Goal: Task Accomplishment & Management: Manage account settings

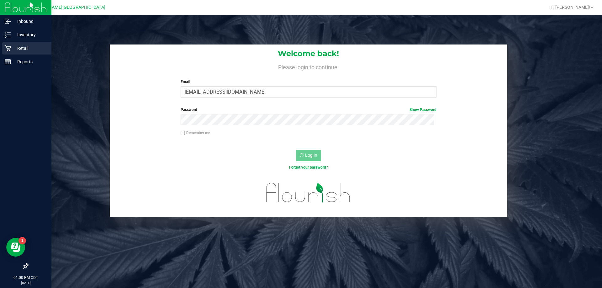
click at [25, 47] on p "Retail" at bounding box center [30, 49] width 38 height 8
click at [40, 34] on p "Inventory" at bounding box center [30, 35] width 38 height 8
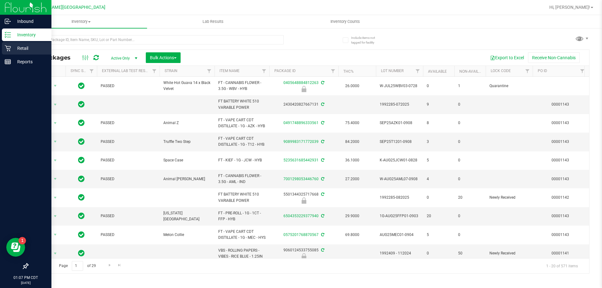
click at [20, 49] on p "Retail" at bounding box center [30, 49] width 38 height 8
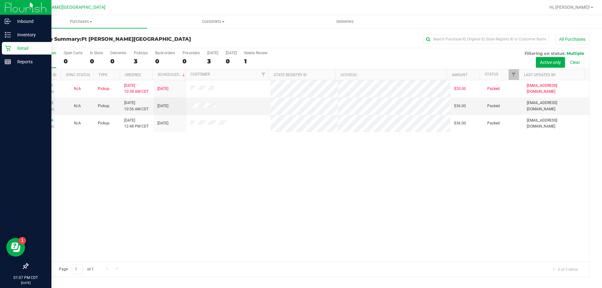
click at [21, 55] on link "Retail" at bounding box center [25, 48] width 51 height 13
click at [25, 49] on p "Retail" at bounding box center [30, 49] width 38 height 8
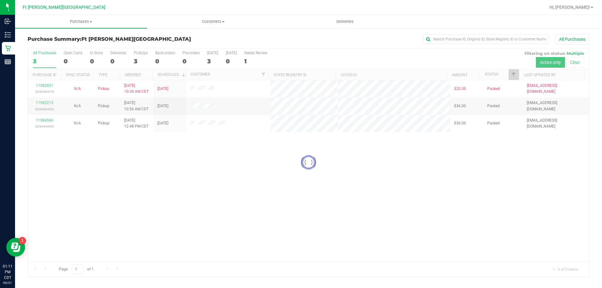
click at [43, 102] on div at bounding box center [308, 162] width 561 height 229
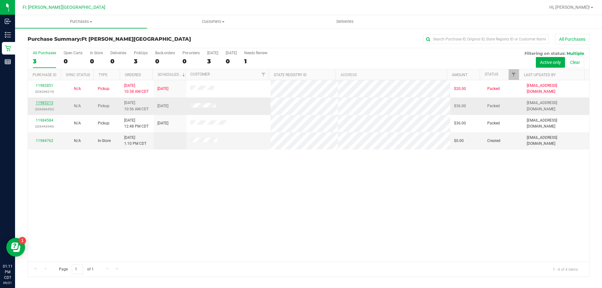
click at [47, 102] on link "11983213" at bounding box center [45, 103] width 18 height 4
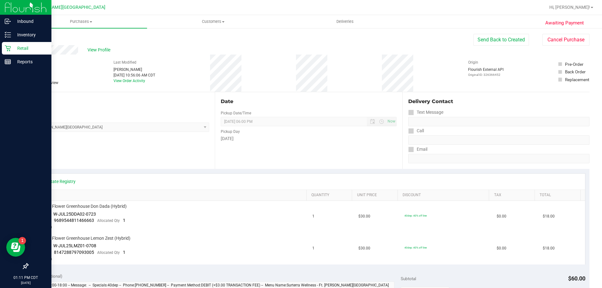
click at [18, 52] on div "Retail" at bounding box center [27, 48] width 50 height 13
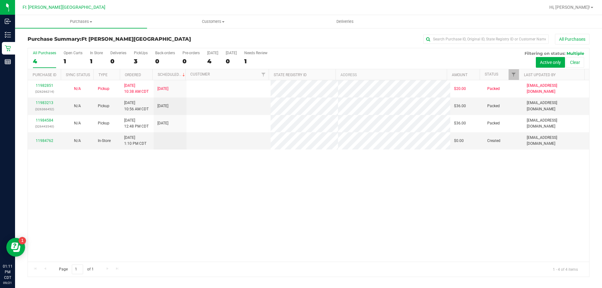
click at [46, 119] on link "11984584" at bounding box center [45, 120] width 18 height 4
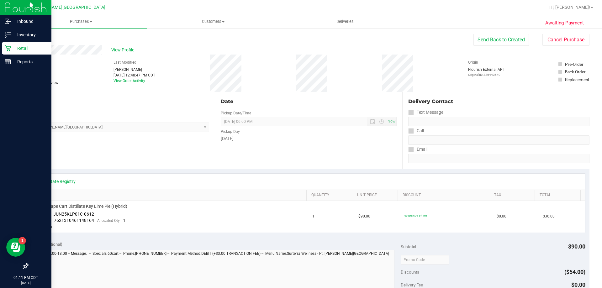
click at [16, 50] on p "Retail" at bounding box center [30, 49] width 38 height 8
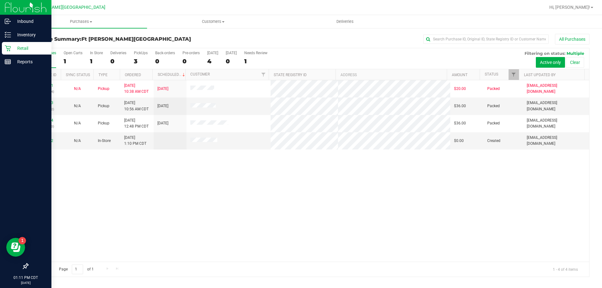
click at [20, 48] on p "Retail" at bounding box center [30, 49] width 38 height 8
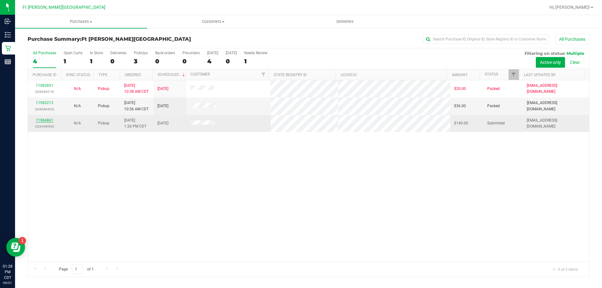
click at [45, 120] on link "11984861" at bounding box center [45, 120] width 18 height 4
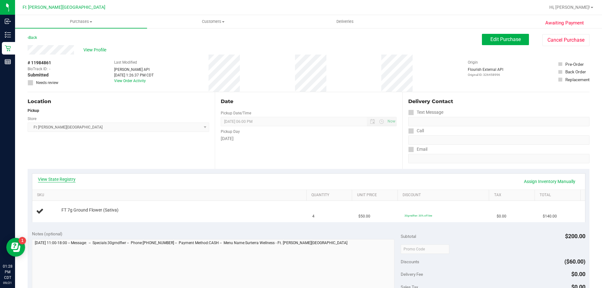
click at [74, 176] on link "View State Registry" at bounding box center [57, 179] width 38 height 6
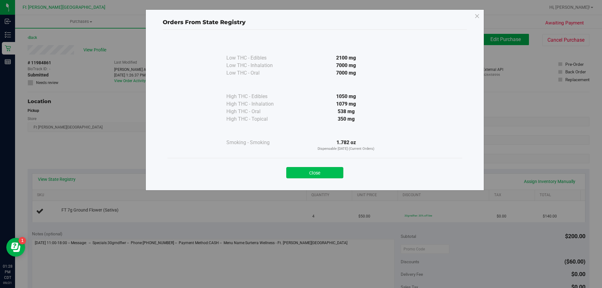
click at [310, 173] on button "Close" at bounding box center [314, 172] width 57 height 11
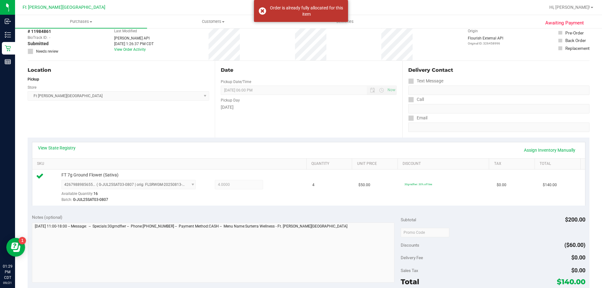
scroll to position [94, 0]
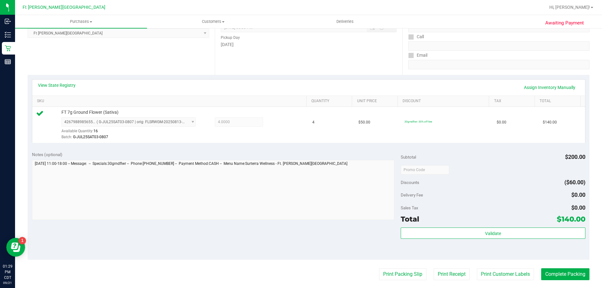
click at [504, 239] on div "Validate" at bounding box center [493, 234] width 184 height 12
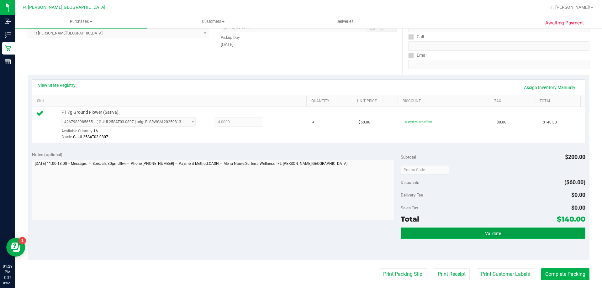
click at [500, 232] on button "Validate" at bounding box center [493, 233] width 184 height 11
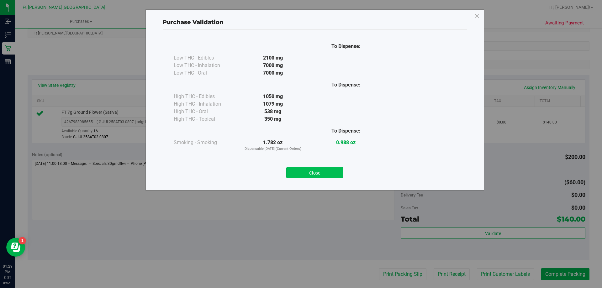
click at [316, 168] on button "Close" at bounding box center [314, 172] width 57 height 11
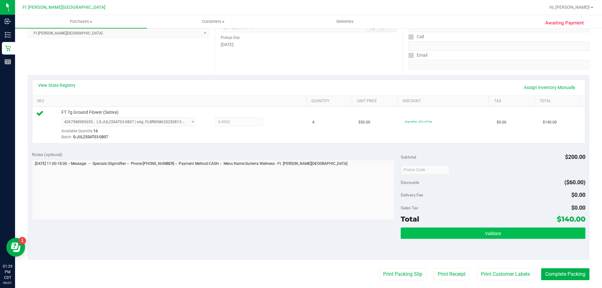
drag, startPoint x: 398, startPoint y: 277, endPoint x: 448, endPoint y: 237, distance: 64.4
click at [447, 237] on purchase-details "Back Edit Purchase Cancel Purchase View Profile # 11984861 BioTrack ID: - Submi…" at bounding box center [309, 173] width 562 height 466
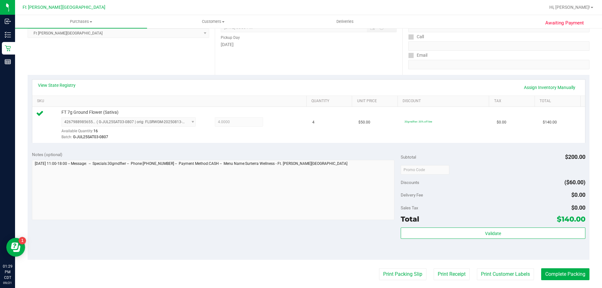
click at [450, 226] on div "Subtotal $200.00 Discounts ($60.00) Delivery Fee $0.00 Sales Tax $0.00 Total $1…" at bounding box center [493, 203] width 184 height 104
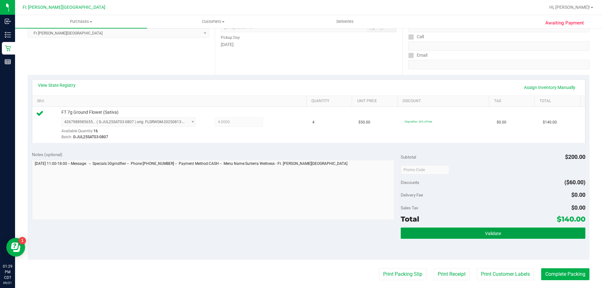
click at [449, 232] on button "Validate" at bounding box center [493, 233] width 184 height 11
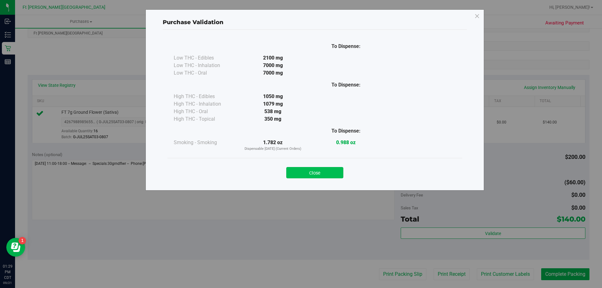
click at [335, 171] on button "Close" at bounding box center [314, 172] width 57 height 11
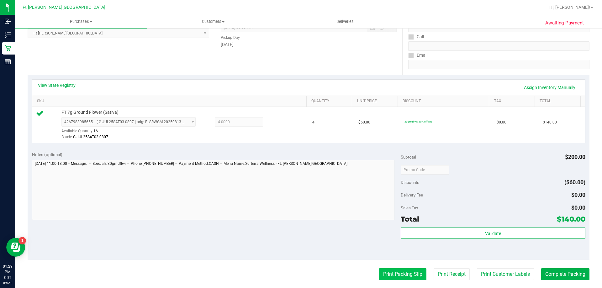
click at [397, 272] on button "Print Packing Slip" at bounding box center [402, 274] width 47 height 12
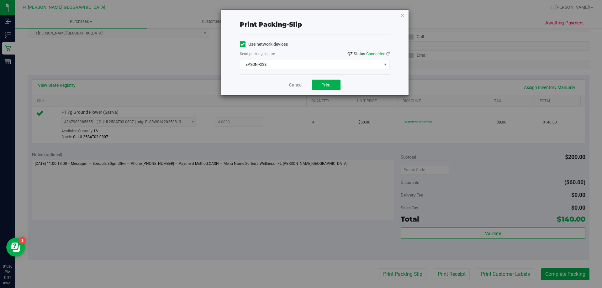
click at [303, 59] on div "Use network devices Send packing-slip to: QZ Status: Connected EPSON-KISS Choos…" at bounding box center [315, 55] width 150 height 30
click at [304, 67] on span "EPSON-KISS" at bounding box center [310, 64] width 141 height 9
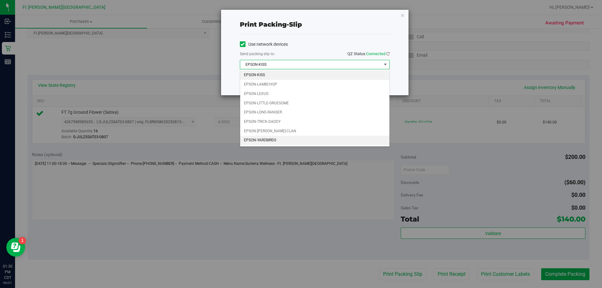
click at [278, 138] on li "EPSON-YARDBIRDS" at bounding box center [314, 140] width 149 height 9
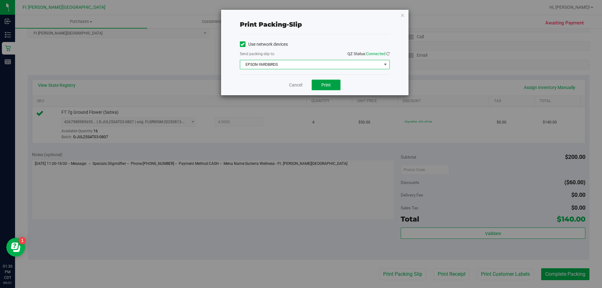
click at [332, 84] on button "Print" at bounding box center [326, 85] width 29 height 11
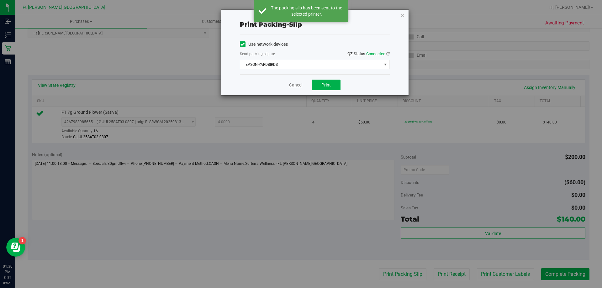
click at [298, 84] on link "Cancel" at bounding box center [295, 85] width 13 height 7
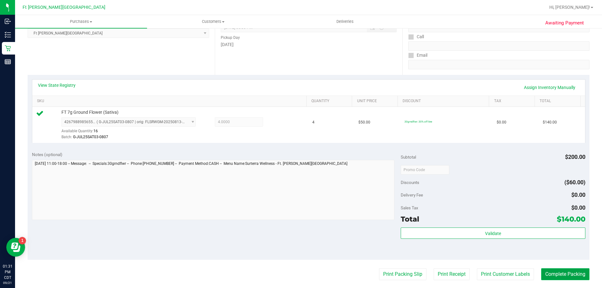
click at [558, 274] on button "Complete Packing" at bounding box center [565, 274] width 48 height 12
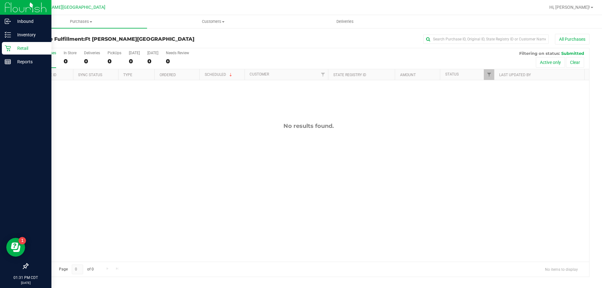
click at [23, 46] on p "Retail" at bounding box center [30, 49] width 38 height 8
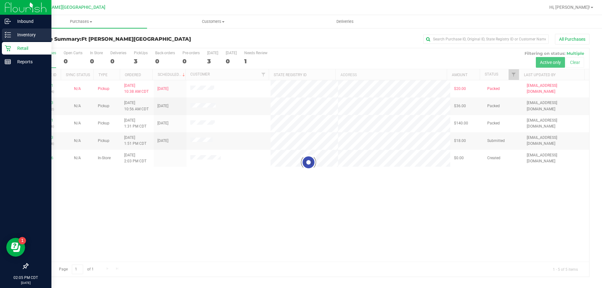
click at [17, 37] on p "Inventory" at bounding box center [30, 35] width 38 height 8
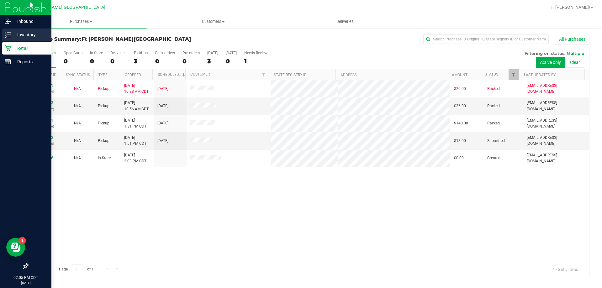
click at [16, 33] on p "Inventory" at bounding box center [30, 35] width 38 height 8
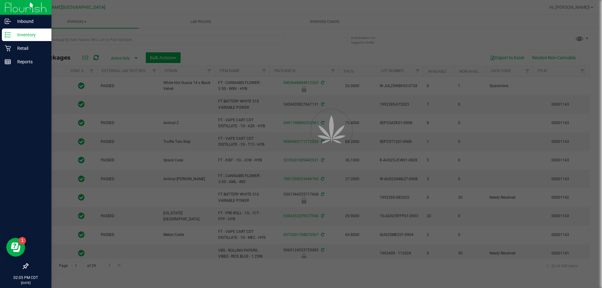
click at [70, 40] on div at bounding box center [301, 144] width 602 height 288
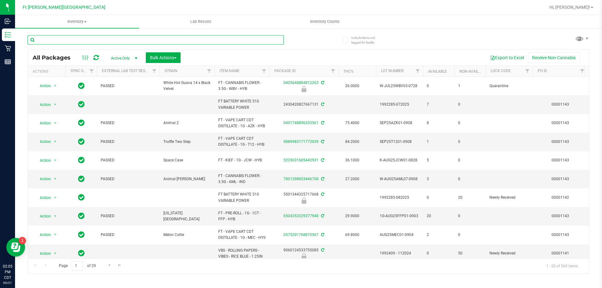
click at [70, 40] on input "text" at bounding box center [156, 39] width 256 height 9
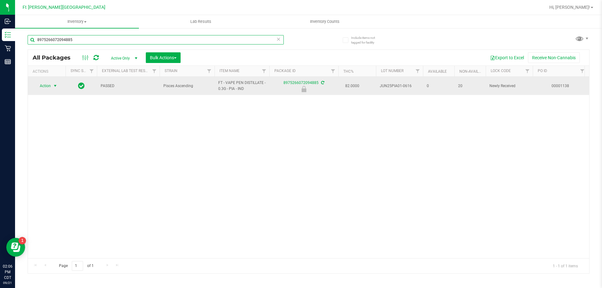
type input "8975266072094885"
click at [54, 86] on span "select" at bounding box center [55, 85] width 5 height 5
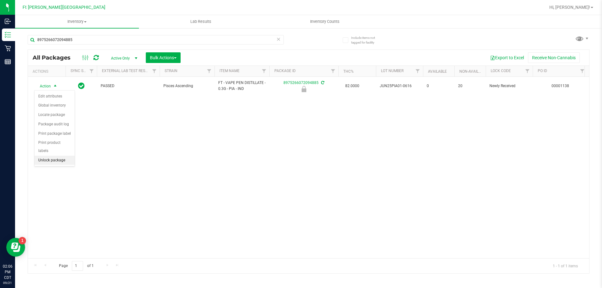
click at [60, 156] on li "Unlock package" at bounding box center [54, 160] width 40 height 9
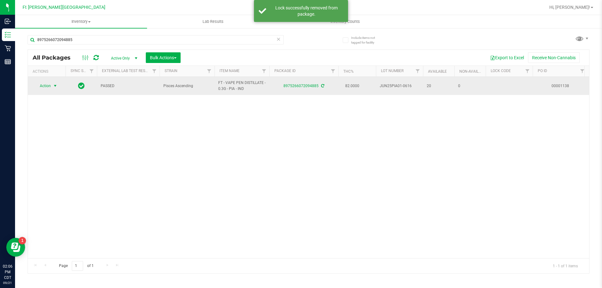
click at [54, 85] on span "select" at bounding box center [55, 85] width 5 height 5
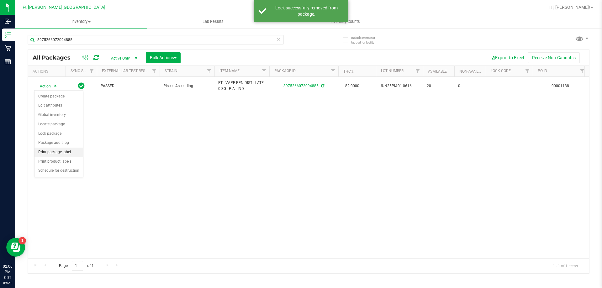
click at [64, 150] on li "Print package label" at bounding box center [58, 152] width 49 height 9
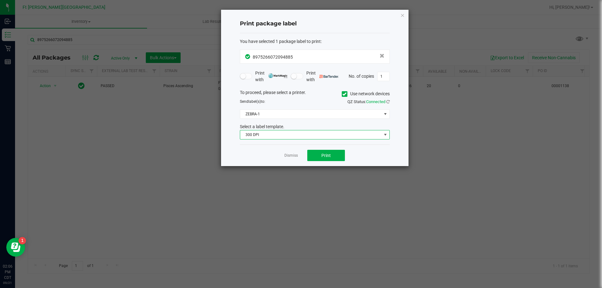
click at [266, 137] on span "300 DPI" at bounding box center [310, 134] width 141 height 9
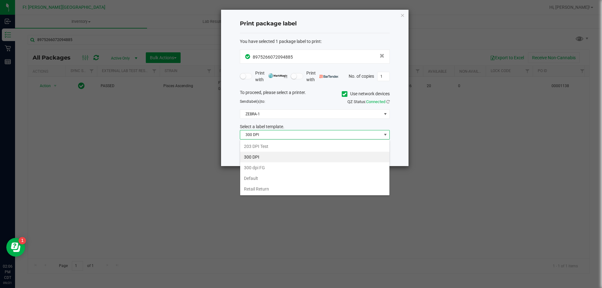
scroll to position [9, 150]
click at [262, 146] on li "203 DPI Test" at bounding box center [314, 146] width 149 height 11
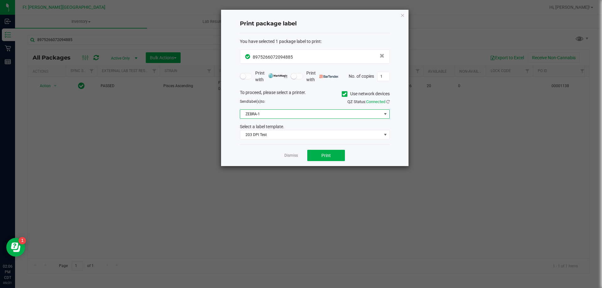
click at [261, 115] on span "ZEBRA-1" at bounding box center [310, 114] width 141 height 9
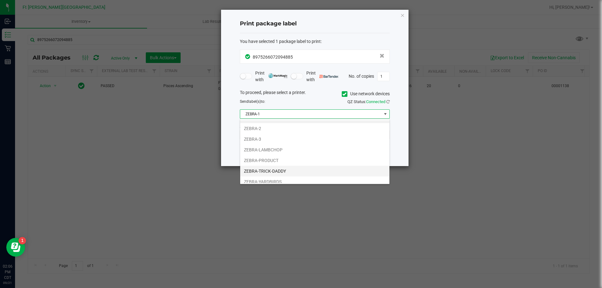
scroll to position [12, 0]
click at [272, 180] on li "ZEBRA-YARDBIRDS" at bounding box center [314, 177] width 149 height 11
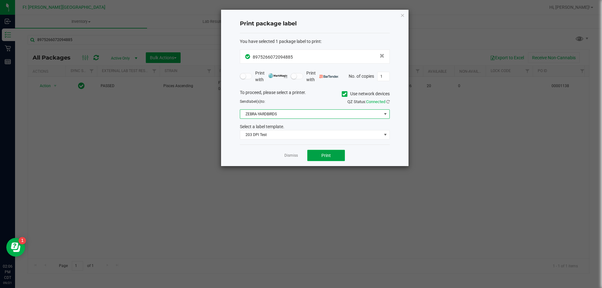
click at [332, 153] on button "Print" at bounding box center [326, 155] width 38 height 11
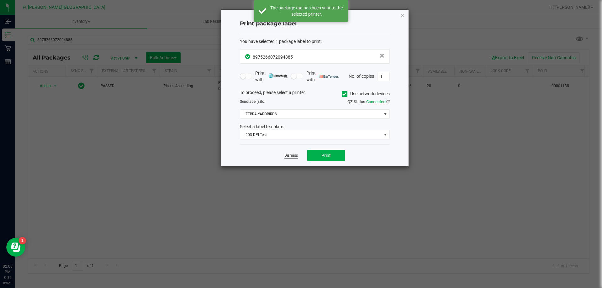
click at [295, 155] on link "Dismiss" at bounding box center [290, 155] width 13 height 5
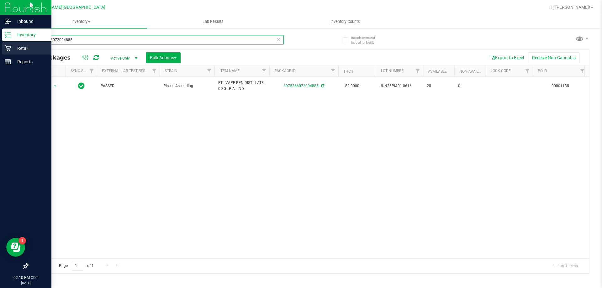
drag, startPoint x: 76, startPoint y: 39, endPoint x: 0, endPoint y: 47, distance: 76.6
click at [0, 47] on div "Inbound Inventory Retail Reports 02:10 PM CDT [DATE] 09/21 Ft [PERSON_NAME][GEO…" at bounding box center [301, 144] width 602 height 288
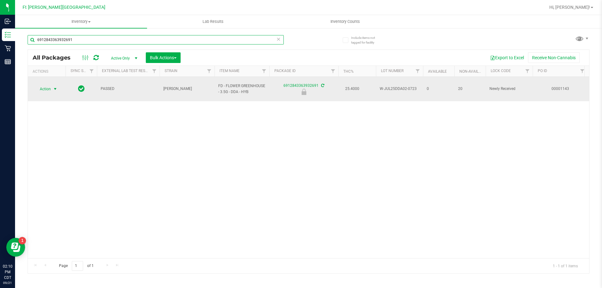
type input "6912843363932691"
click at [56, 87] on span "select" at bounding box center [55, 89] width 5 height 5
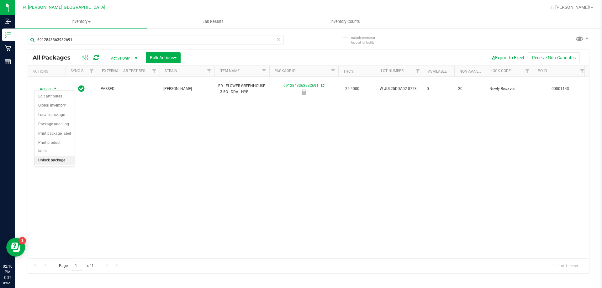
click at [59, 156] on li "Unlock package" at bounding box center [54, 160] width 40 height 9
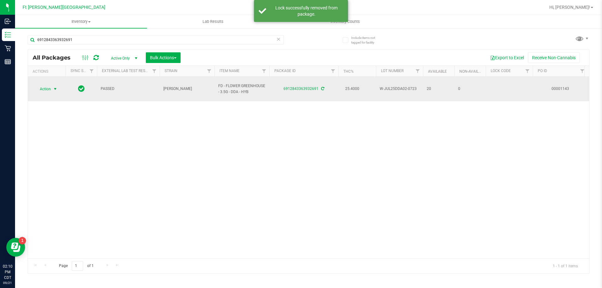
click at [52, 86] on span "select" at bounding box center [55, 89] width 8 height 9
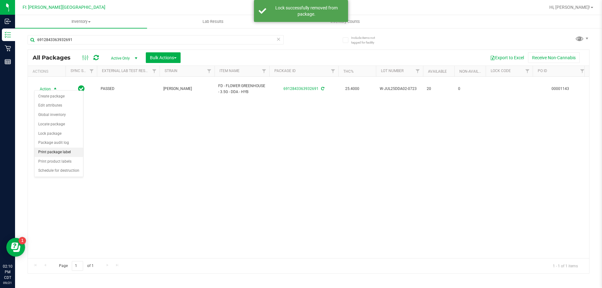
click at [61, 150] on li "Print package label" at bounding box center [58, 152] width 49 height 9
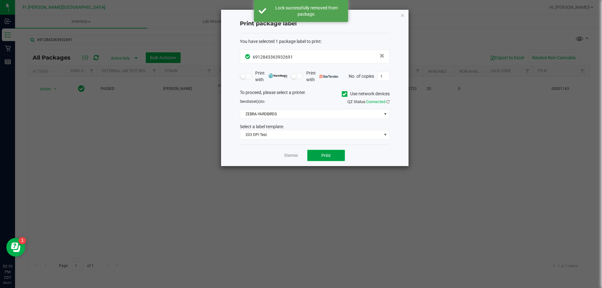
click at [320, 156] on button "Print" at bounding box center [326, 155] width 38 height 11
click at [335, 156] on button "Print" at bounding box center [326, 155] width 38 height 11
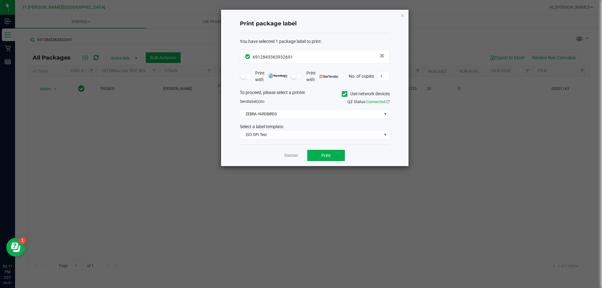
click at [289, 156] on link "Dismiss" at bounding box center [290, 155] width 13 height 5
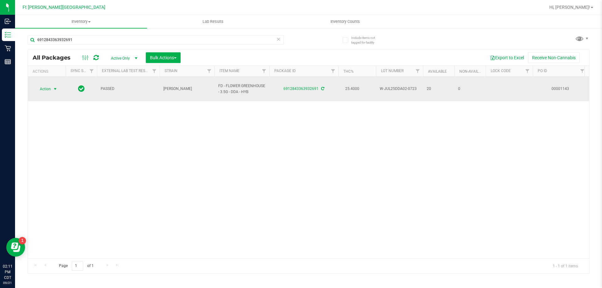
click at [253, 101] on div "Action Action Create package Edit attributes Global inventory Locate package Lo…" at bounding box center [308, 168] width 561 height 182
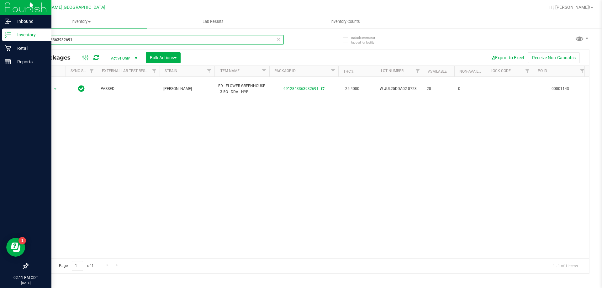
drag, startPoint x: 86, startPoint y: 41, endPoint x: 10, endPoint y: 87, distance: 88.8
click at [0, 75] on div "Inbound Inventory Retail Reports 02:11 PM CDT [DATE] 09/21 Ft [PERSON_NAME][GEO…" at bounding box center [301, 144] width 602 height 288
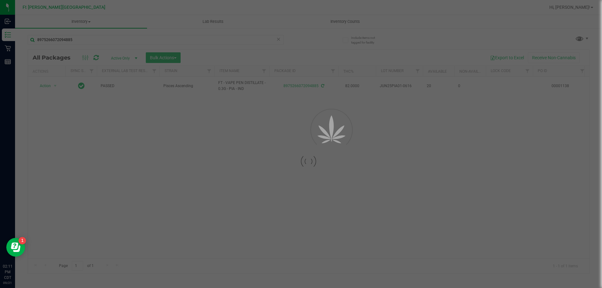
click at [52, 87] on div at bounding box center [308, 162] width 561 height 224
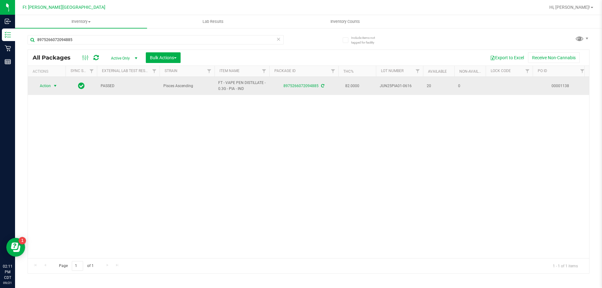
click at [52, 83] on span "Action" at bounding box center [46, 86] width 25 height 9
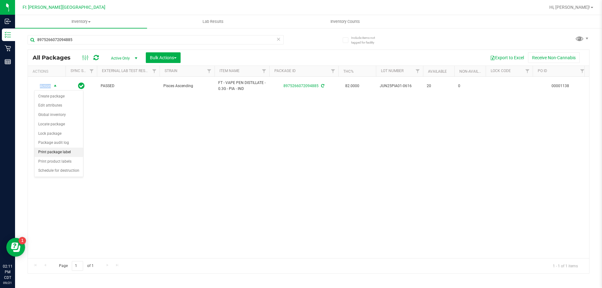
click at [61, 153] on li "Print package label" at bounding box center [58, 152] width 49 height 9
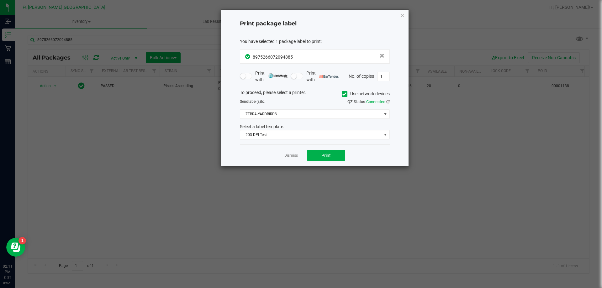
drag, startPoint x: 348, startPoint y: 155, endPoint x: 302, endPoint y: 154, distance: 46.1
click at [336, 158] on div "Dismiss Print" at bounding box center [315, 156] width 150 height 22
click at [317, 160] on button "Print" at bounding box center [326, 155] width 38 height 11
click at [290, 153] on app-cancel-button "Dismiss" at bounding box center [290, 155] width 13 height 7
drag, startPoint x: 291, startPoint y: 154, endPoint x: 130, endPoint y: 61, distance: 186.7
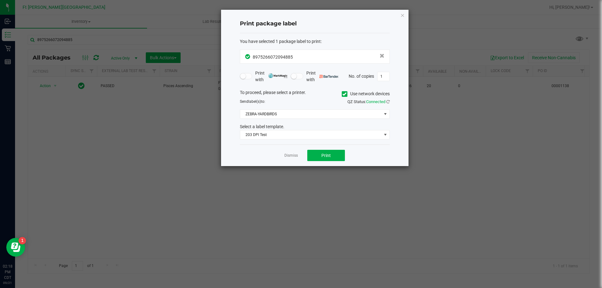
click at [291, 154] on link "Dismiss" at bounding box center [290, 155] width 13 height 5
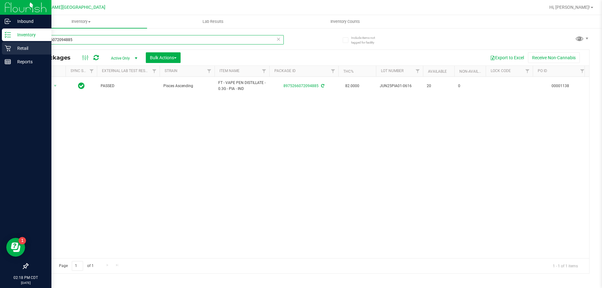
drag, startPoint x: 77, startPoint y: 42, endPoint x: 0, endPoint y: 50, distance: 77.8
click at [0, 50] on div "Inbound Inventory Retail Reports 02:18 PM CDT [DATE] 09/21 Ft [PERSON_NAME][GEO…" at bounding box center [301, 144] width 602 height 288
type input "[US_STATE]"
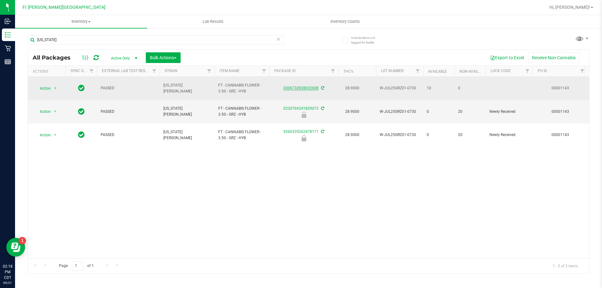
click at [286, 87] on link "0306732838032608" at bounding box center [300, 88] width 35 height 4
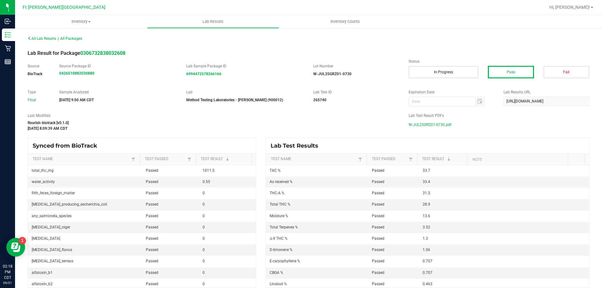
click at [444, 124] on span "W-JUL25GRZ01-0730.pdf" at bounding box center [430, 124] width 43 height 9
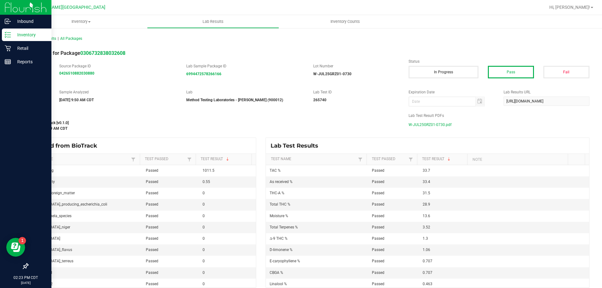
click at [11, 36] on icon at bounding box center [8, 35] width 6 height 6
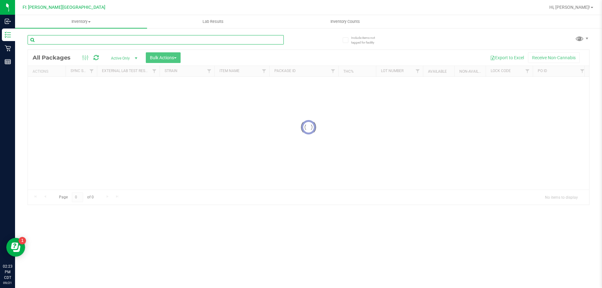
click at [75, 41] on input "text" at bounding box center [156, 39] width 256 height 9
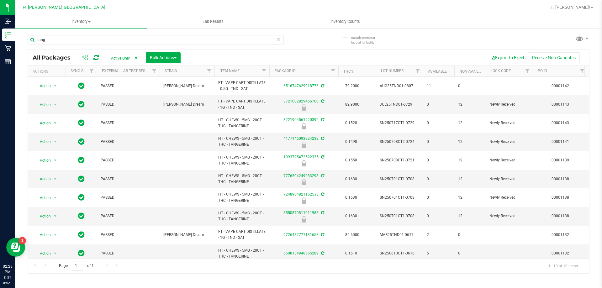
click at [225, 74] on th "Item Name" at bounding box center [241, 71] width 55 height 11
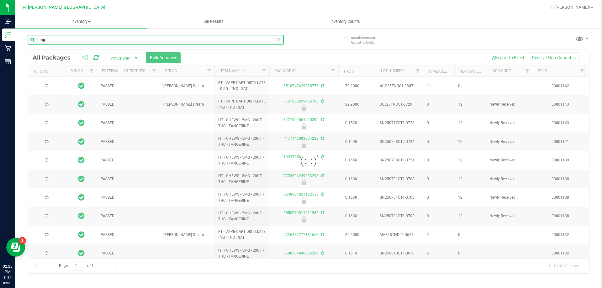
click at [93, 37] on input "tang" at bounding box center [156, 39] width 256 height 9
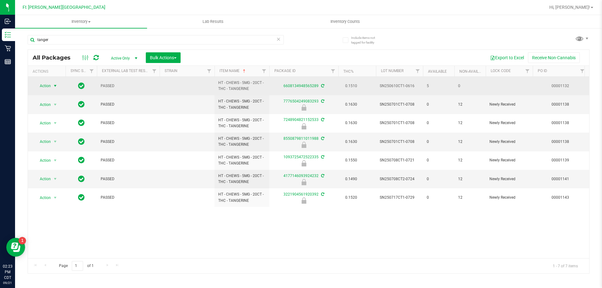
click at [55, 86] on span "select" at bounding box center [55, 85] width 5 height 5
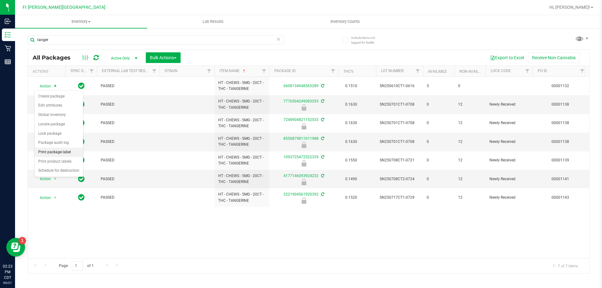
click at [63, 151] on li "Print package label" at bounding box center [58, 152] width 49 height 9
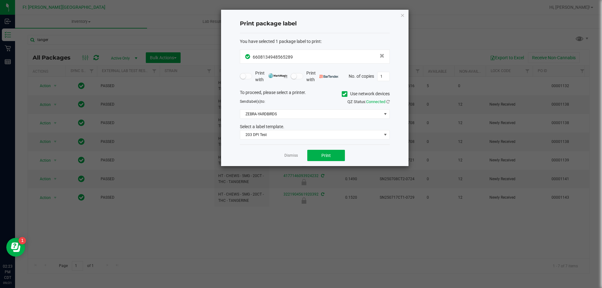
click at [325, 161] on div "Dismiss Print" at bounding box center [315, 156] width 150 height 22
click at [324, 156] on span "Print" at bounding box center [325, 155] width 9 height 5
click at [295, 155] on link "Dismiss" at bounding box center [290, 155] width 13 height 5
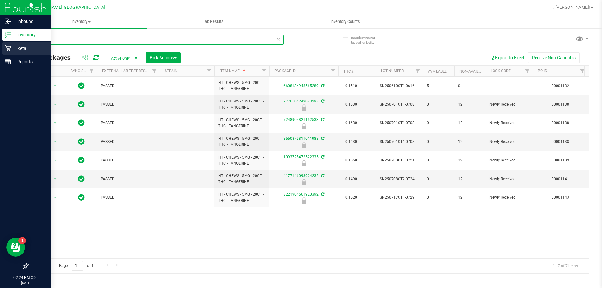
drag, startPoint x: 65, startPoint y: 38, endPoint x: 0, endPoint y: 50, distance: 65.7
click at [0, 50] on div "Inbound Inventory Retail Reports 02:24 PM CDT [DATE] 09/21 Ft [PERSON_NAME][GEO…" at bounding box center [301, 144] width 602 height 288
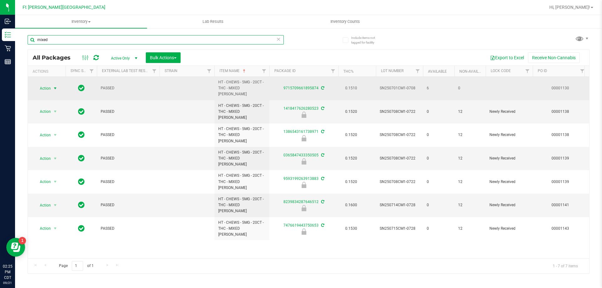
type input "mixed"
click at [56, 86] on span "select" at bounding box center [55, 88] width 5 height 5
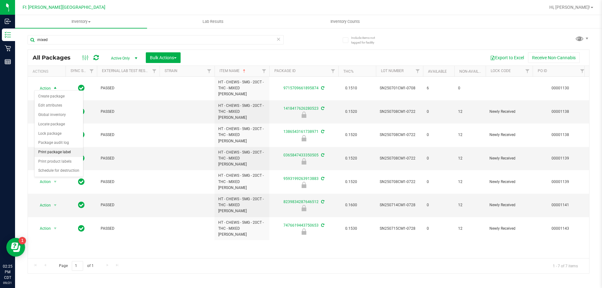
click at [56, 152] on li "Print package label" at bounding box center [58, 152] width 49 height 9
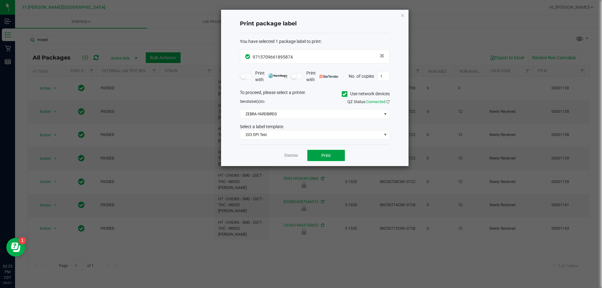
click at [331, 161] on button "Print" at bounding box center [326, 155] width 38 height 11
click at [290, 157] on link "Dismiss" at bounding box center [290, 155] width 13 height 5
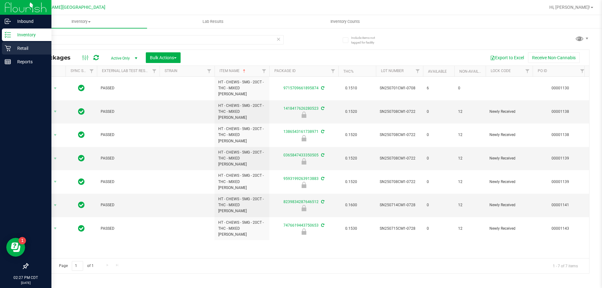
click at [23, 48] on p "Retail" at bounding box center [30, 49] width 38 height 8
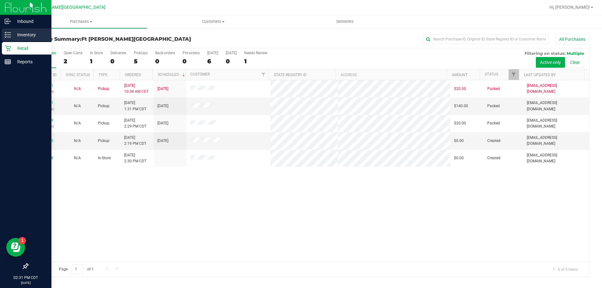
click at [27, 33] on p "Inventory" at bounding box center [30, 35] width 38 height 8
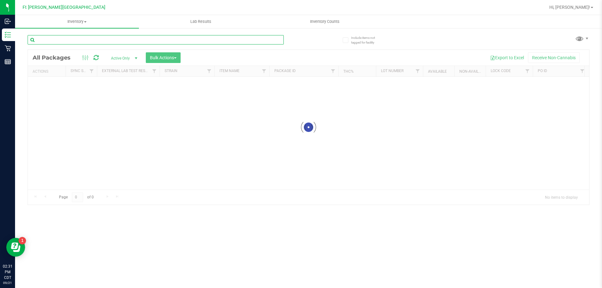
click at [70, 40] on input "text" at bounding box center [156, 39] width 256 height 9
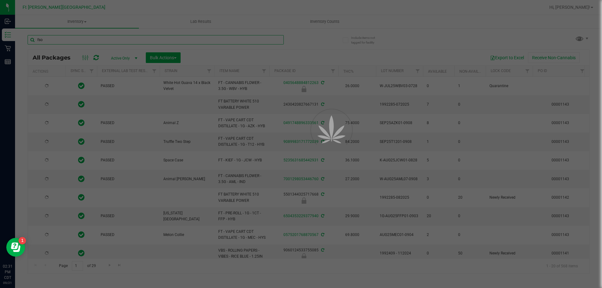
type input "fso"
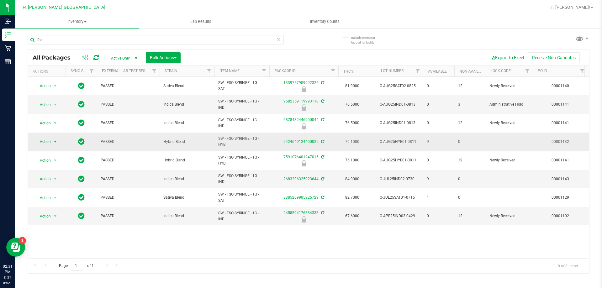
click at [53, 143] on span "select" at bounding box center [55, 141] width 5 height 5
click at [64, 207] on li "Print package label" at bounding box center [58, 208] width 49 height 9
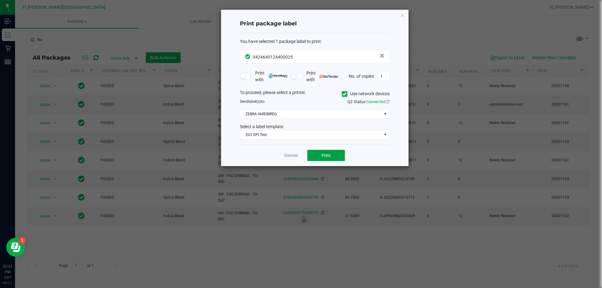
click at [320, 161] on button "Print" at bounding box center [326, 155] width 38 height 11
click at [294, 155] on link "Dismiss" at bounding box center [290, 155] width 13 height 5
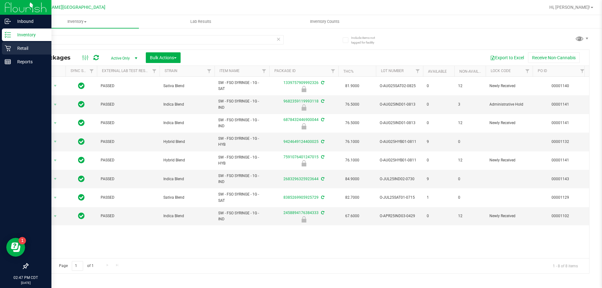
click at [21, 47] on p "Retail" at bounding box center [30, 49] width 38 height 8
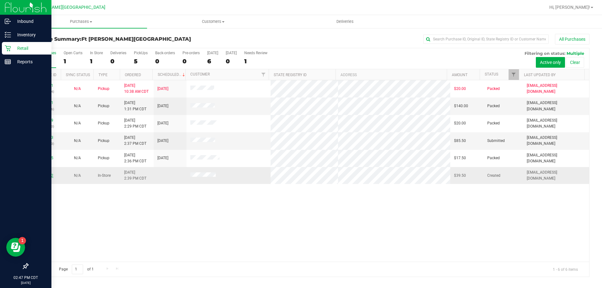
click at [41, 177] on link "11985272" at bounding box center [45, 175] width 18 height 4
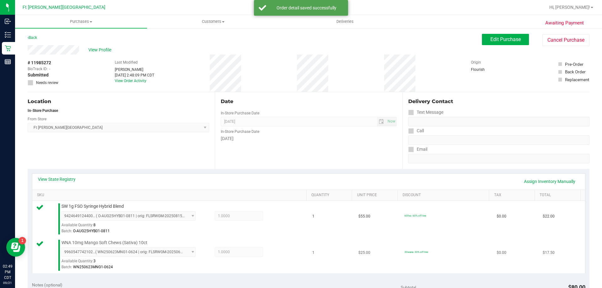
scroll to position [157, 0]
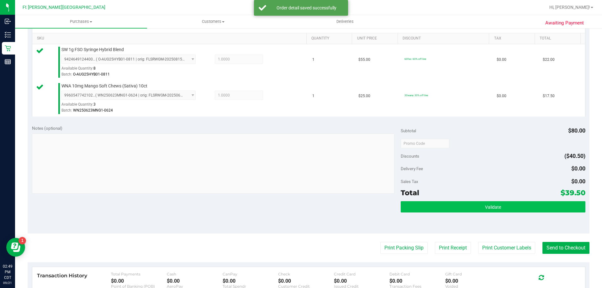
drag, startPoint x: 476, startPoint y: 215, endPoint x: 476, endPoint y: 207, distance: 8.2
click at [474, 215] on div "Validate" at bounding box center [493, 215] width 184 height 28
click at [477, 207] on button "Validate" at bounding box center [493, 206] width 184 height 11
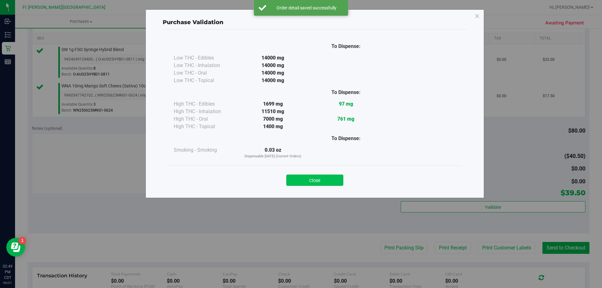
click at [321, 182] on button "Close" at bounding box center [314, 180] width 57 height 11
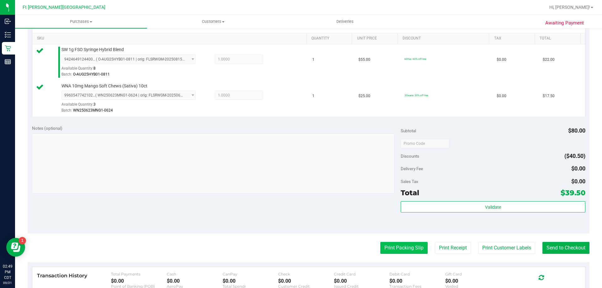
click at [414, 248] on button "Print Packing Slip" at bounding box center [403, 248] width 47 height 12
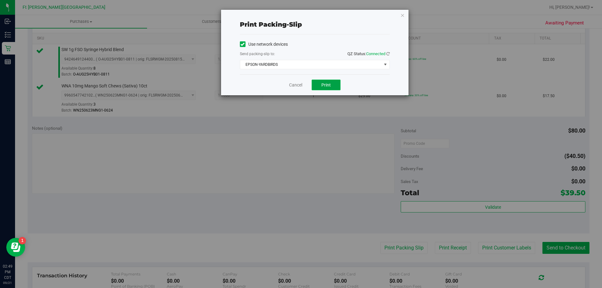
click at [331, 87] on button "Print" at bounding box center [326, 85] width 29 height 11
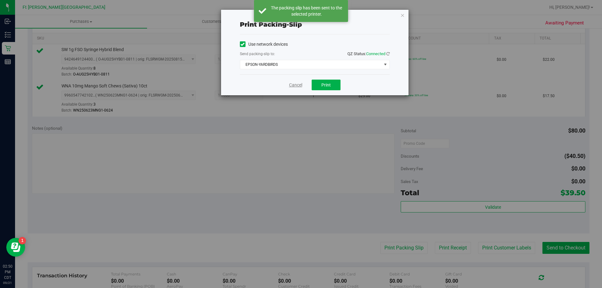
click at [294, 85] on link "Cancel" at bounding box center [295, 85] width 13 height 7
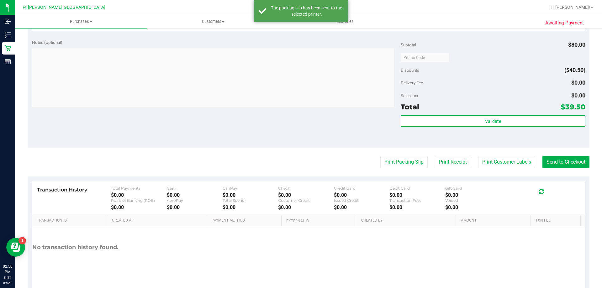
scroll to position [261, 0]
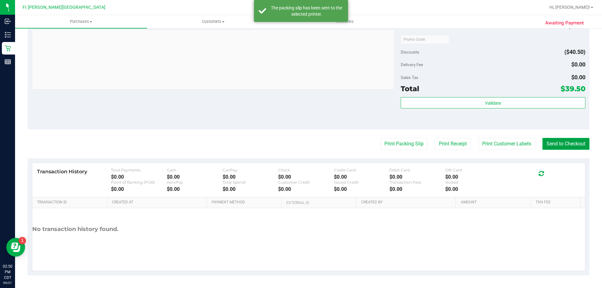
click at [552, 142] on button "Send to Checkout" at bounding box center [565, 144] width 47 height 12
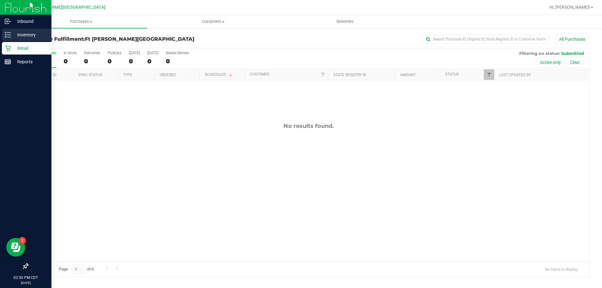
click at [28, 34] on p "Inventory" at bounding box center [30, 35] width 38 height 8
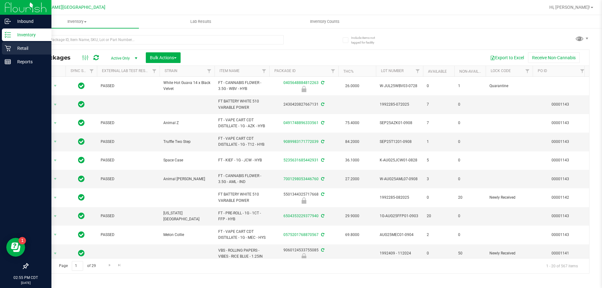
click at [20, 47] on p "Retail" at bounding box center [30, 49] width 38 height 8
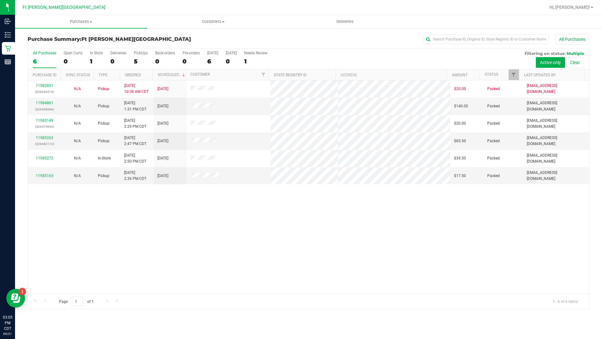
drag, startPoint x: 243, startPoint y: 182, endPoint x: 268, endPoint y: 207, distance: 35.3
click at [244, 184] on td at bounding box center [229, 175] width 84 height 17
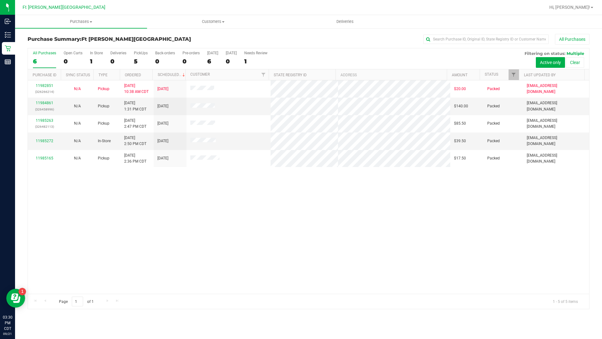
drag, startPoint x: 274, startPoint y: 211, endPoint x: 198, endPoint y: 266, distance: 93.9
click at [198, 266] on div "11982851 (326266214) N/A Pickup 9/21/2025 10:38 AM CDT 9/21/2025 $20.00 Packed …" at bounding box center [308, 186] width 561 height 213
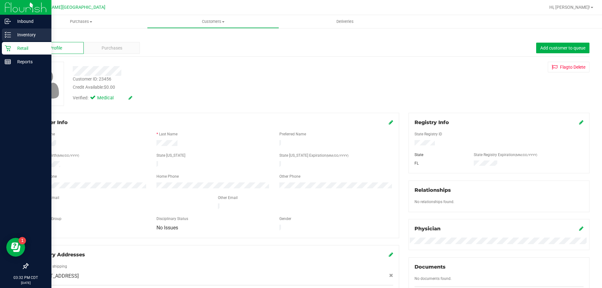
click at [30, 34] on p "Inventory" at bounding box center [30, 35] width 38 height 8
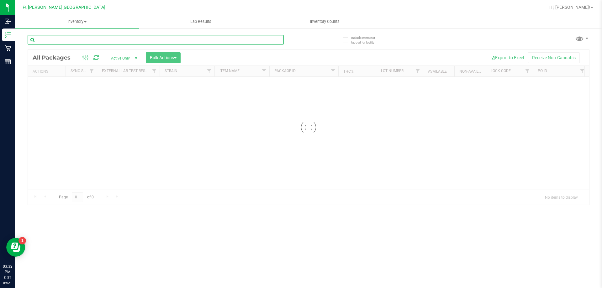
click at [76, 42] on input "text" at bounding box center [156, 39] width 256 height 9
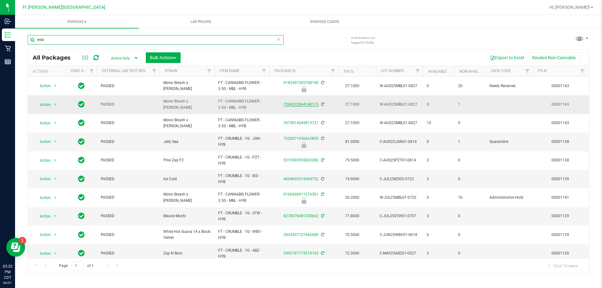
type input "mbl"
click at [305, 104] on link "7204232844140115" at bounding box center [300, 104] width 35 height 4
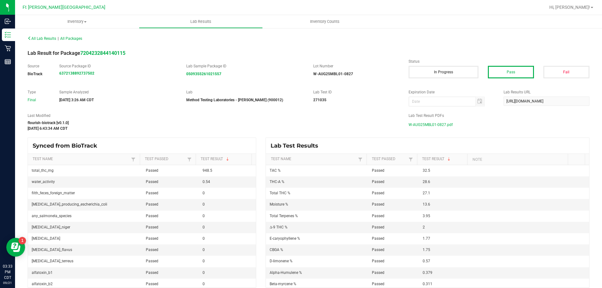
click at [426, 124] on span "W-AUG25MBL01-0827.pdf" at bounding box center [431, 124] width 44 height 9
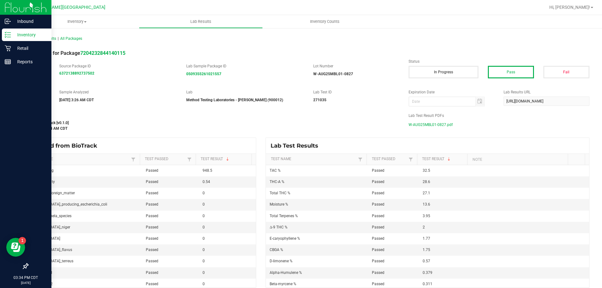
click at [26, 37] on p "Inventory" at bounding box center [30, 35] width 38 height 8
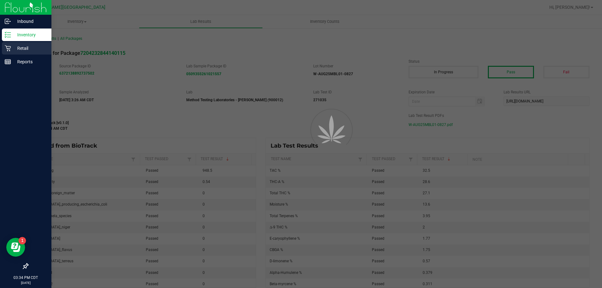
click at [29, 48] on p "Retail" at bounding box center [30, 49] width 38 height 8
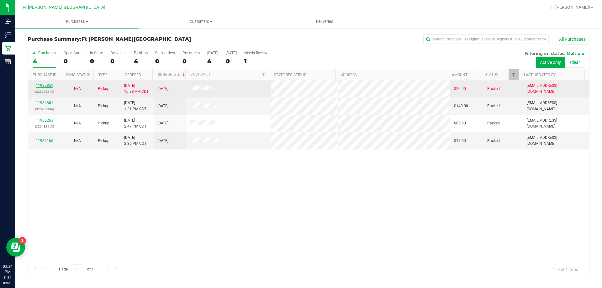
click at [50, 85] on link "11982851" at bounding box center [45, 85] width 18 height 4
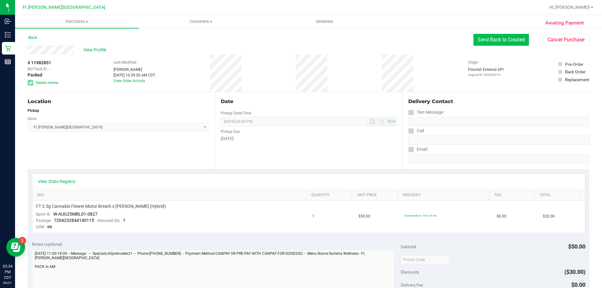
click at [509, 43] on button "Send Back to Created" at bounding box center [502, 40] width 56 height 12
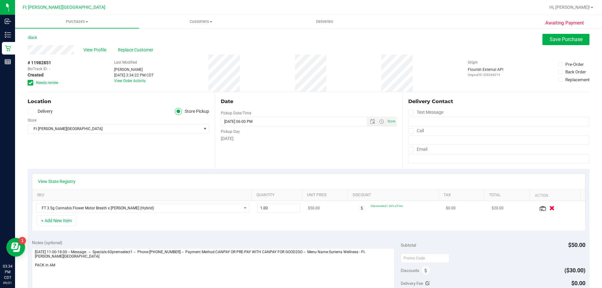
click at [549, 207] on icon "button" at bounding box center [551, 208] width 5 height 5
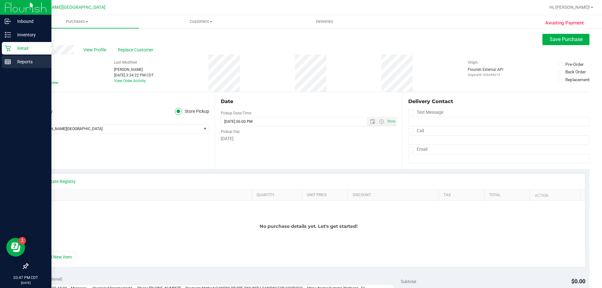
click at [18, 61] on p "Reports" at bounding box center [30, 62] width 38 height 8
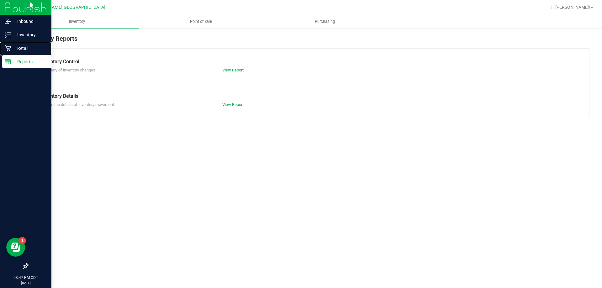
click at [20, 49] on p "Retail" at bounding box center [30, 49] width 38 height 8
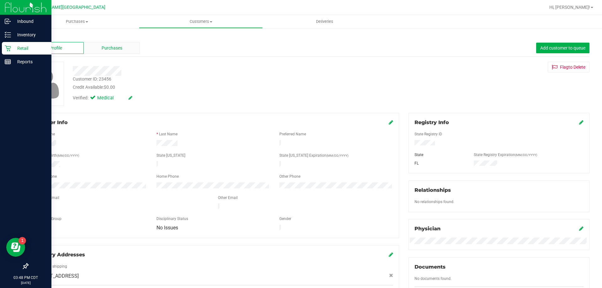
click at [127, 49] on div "Purchases" at bounding box center [112, 48] width 56 height 12
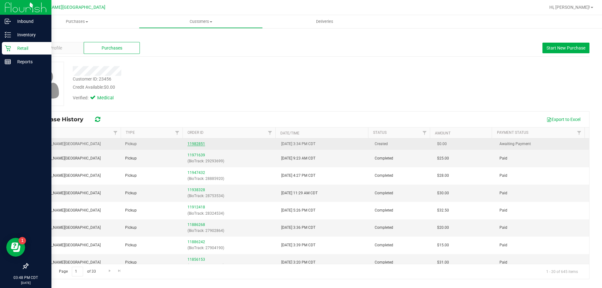
click at [201, 144] on link "11982851" at bounding box center [197, 144] width 18 height 4
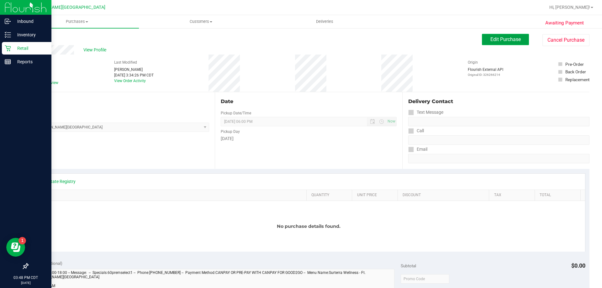
click at [522, 40] on button "Edit Purchase" at bounding box center [505, 39] width 47 height 11
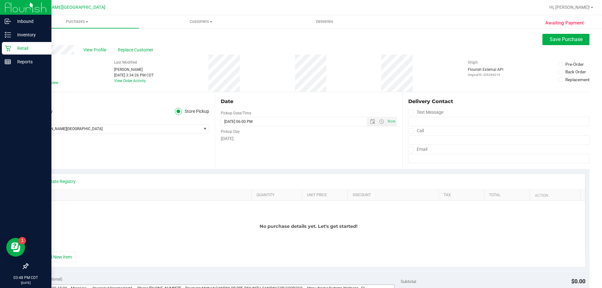
click at [58, 252] on button "+ Add New Item" at bounding box center [56, 257] width 39 height 11
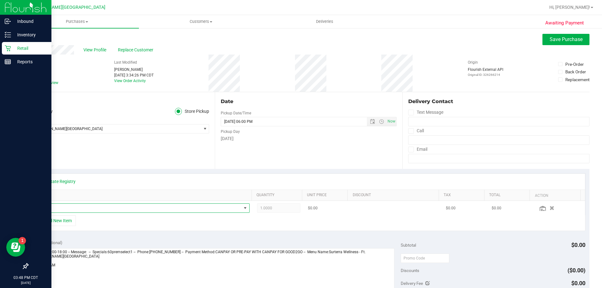
click at [79, 207] on span "NO DATA FOUND" at bounding box center [138, 208] width 205 height 9
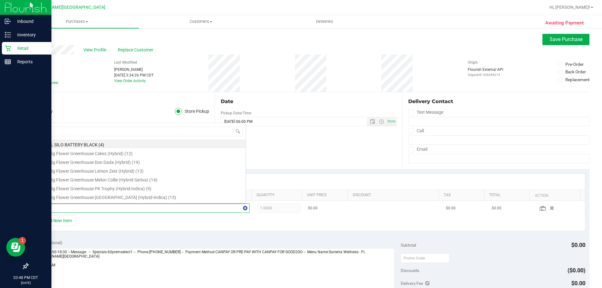
type input "aml"
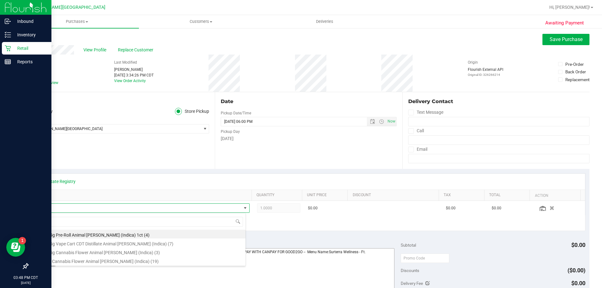
click at [86, 253] on li "FT 3.5g Cannabis Flower Animal Larry (Indica) (3)" at bounding box center [140, 251] width 209 height 9
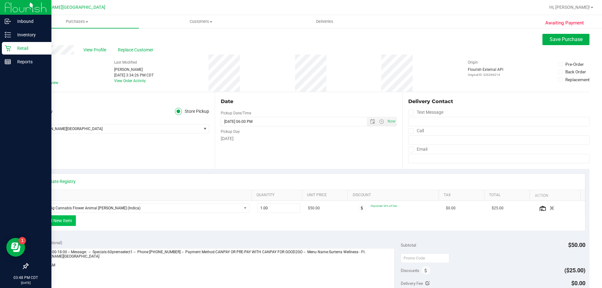
click at [70, 223] on button "+ Add New Item" at bounding box center [56, 220] width 39 height 11
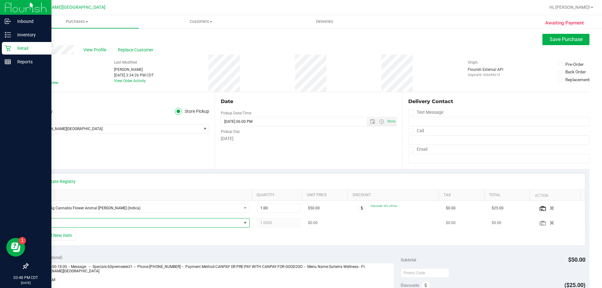
drag, startPoint x: 80, startPoint y: 224, endPoint x: 81, endPoint y: 227, distance: 3.3
click at [81, 227] on span "NO DATA FOUND" at bounding box center [138, 223] width 205 height 9
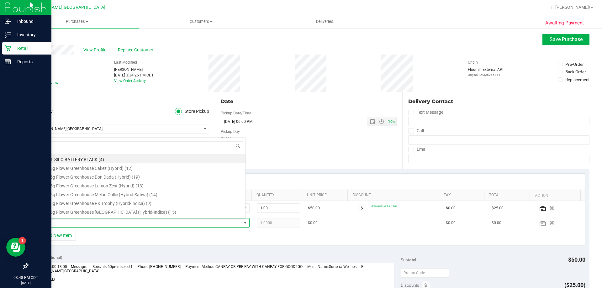
scroll to position [9, 208]
type input "srz"
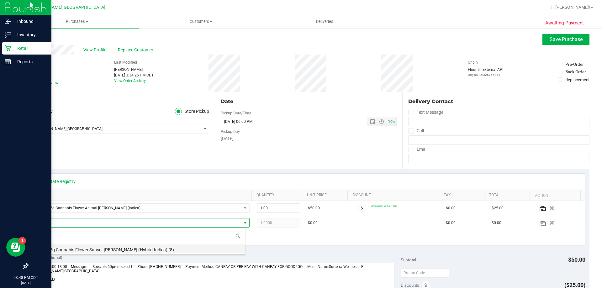
click at [135, 250] on li "FT 3.5g Cannabis Flower Sunset Runtz (Hybrid-Indica) (8)" at bounding box center [140, 249] width 209 height 9
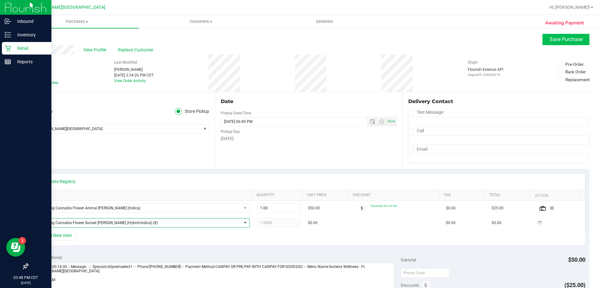
click at [568, 34] on div "Awaiting Payment Back Save Purchase View Profile Replace Customer # 11982851 Bi…" at bounding box center [308, 275] width 587 height 494
click at [569, 35] on button "Save Purchase" at bounding box center [565, 39] width 47 height 11
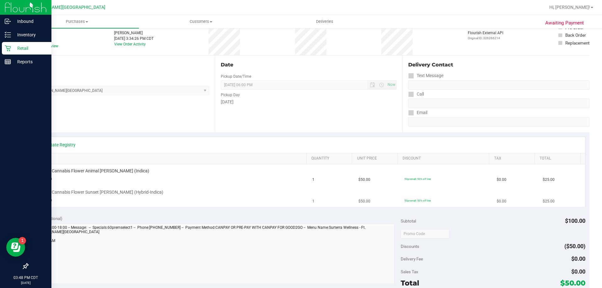
scroll to position [125, 0]
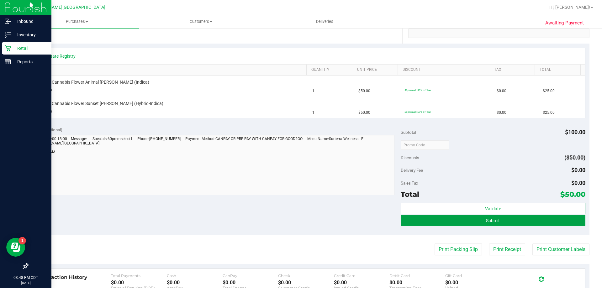
click at [466, 220] on button "Submit" at bounding box center [493, 220] width 184 height 11
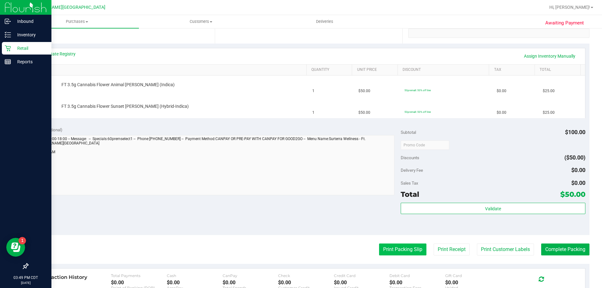
click at [382, 255] on button "Print Packing Slip" at bounding box center [402, 250] width 47 height 12
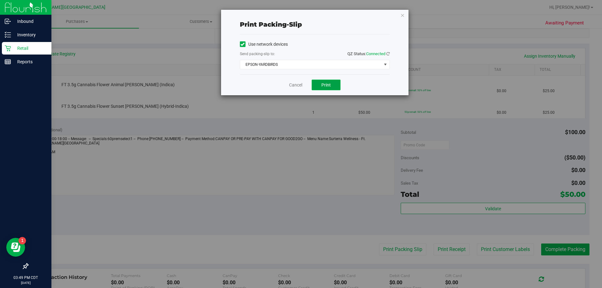
click at [331, 82] on button "Print" at bounding box center [326, 85] width 29 height 11
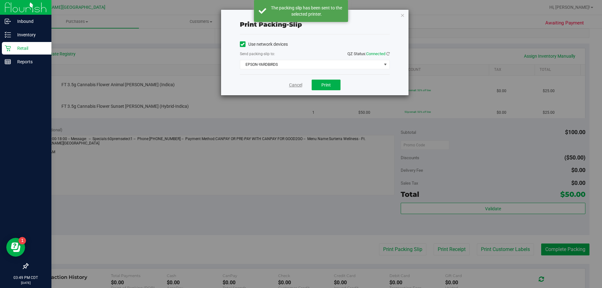
click at [293, 85] on link "Cancel" at bounding box center [295, 85] width 13 height 7
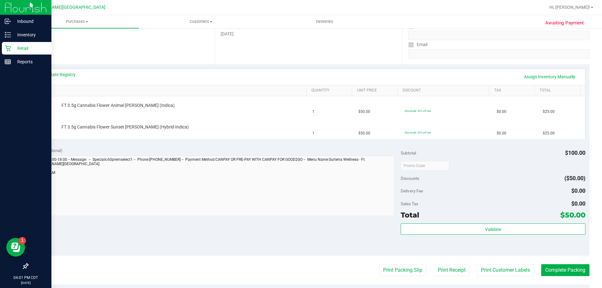
scroll to position [94, 0]
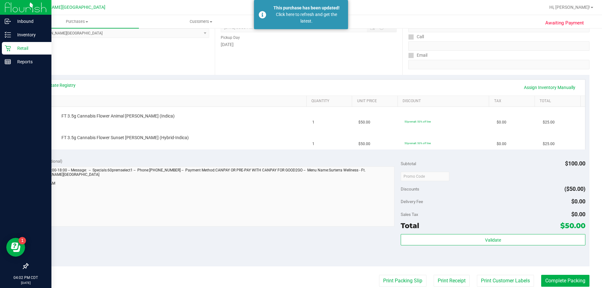
click at [20, 45] on p "Retail" at bounding box center [30, 49] width 38 height 8
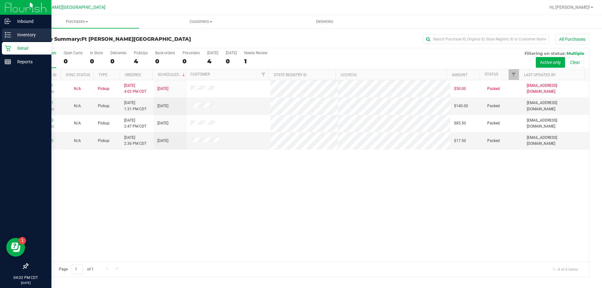
click at [23, 35] on p "Inventory" at bounding box center [30, 35] width 38 height 8
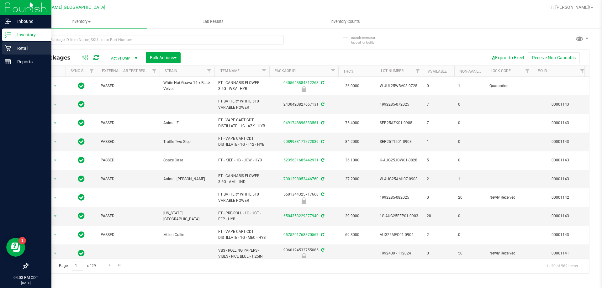
click at [16, 45] on p "Retail" at bounding box center [30, 49] width 38 height 8
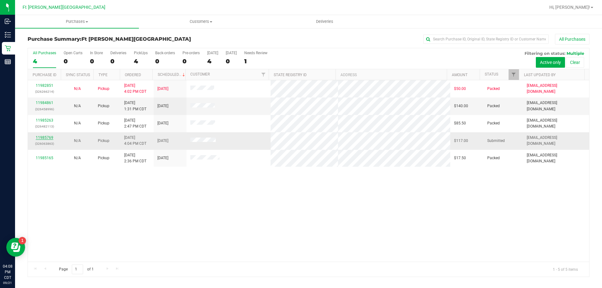
click at [45, 137] on link "11985769" at bounding box center [45, 137] width 18 height 4
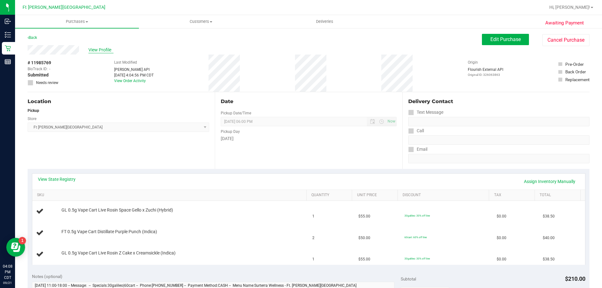
click at [98, 50] on span "View Profile" at bounding box center [100, 50] width 25 height 7
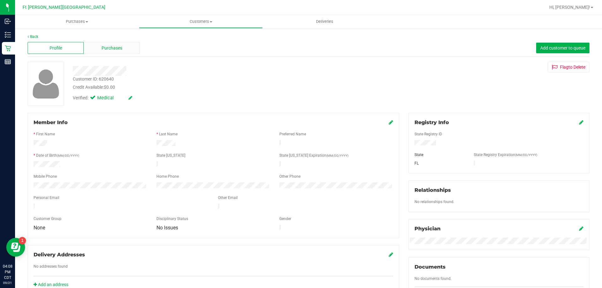
click at [125, 49] on div "Purchases" at bounding box center [112, 48] width 56 height 12
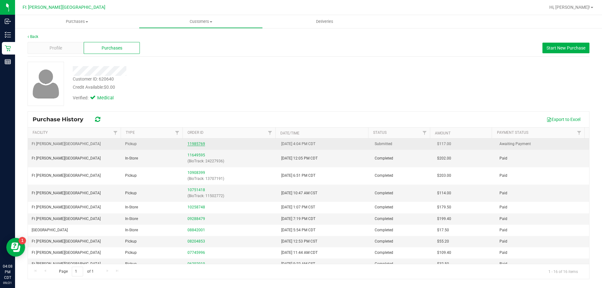
click at [195, 143] on link "11985769" at bounding box center [197, 144] width 18 height 4
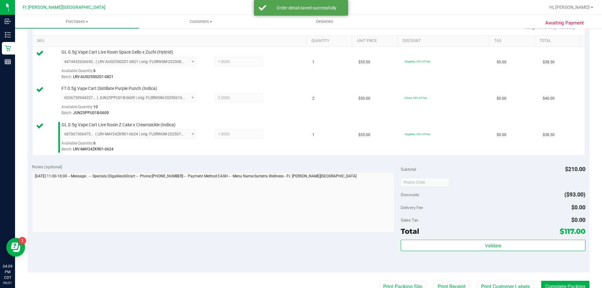
scroll to position [251, 0]
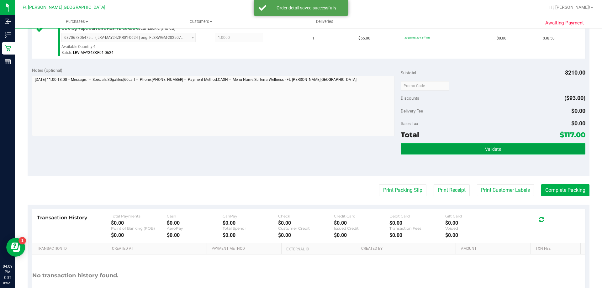
click at [525, 154] on button "Validate" at bounding box center [493, 148] width 184 height 11
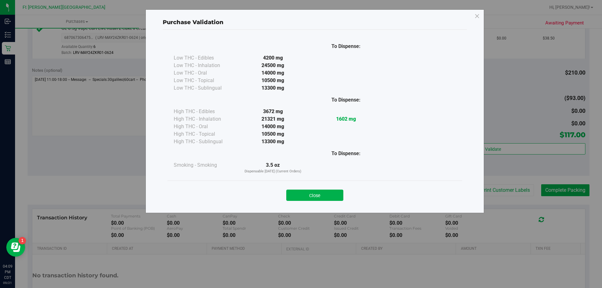
click at [310, 191] on button "Close" at bounding box center [314, 195] width 57 height 11
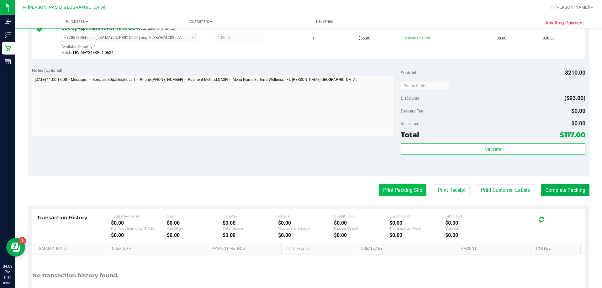
click at [392, 193] on button "Print Packing Slip" at bounding box center [402, 190] width 47 height 12
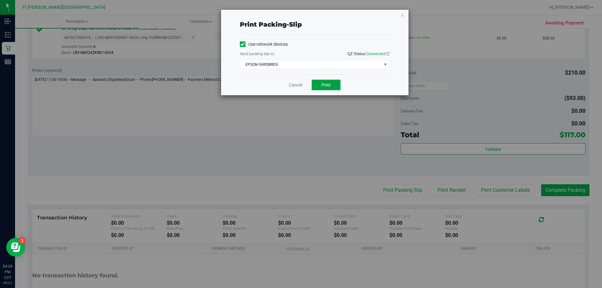
click at [333, 86] on button "Print" at bounding box center [326, 85] width 29 height 11
click at [296, 85] on link "Cancel" at bounding box center [295, 85] width 13 height 7
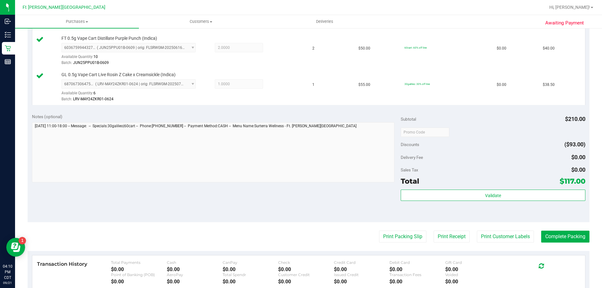
scroll to position [282, 0]
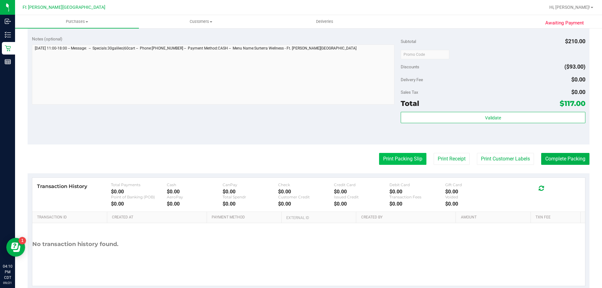
click at [396, 161] on button "Print Packing Slip" at bounding box center [402, 159] width 47 height 12
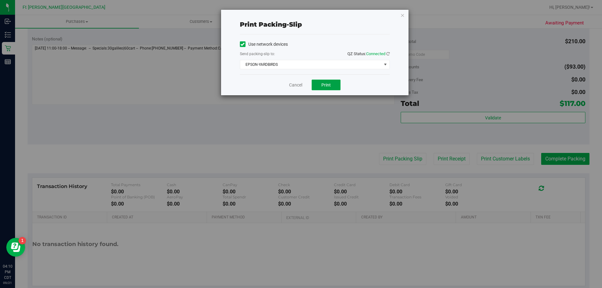
drag, startPoint x: 332, startPoint y: 86, endPoint x: 228, endPoint y: 155, distance: 124.4
click at [224, 188] on div "Print packing-slip Use network devices Send packing-slip to: QZ Status: Connect…" at bounding box center [303, 144] width 607 height 288
click at [296, 85] on link "Cancel" at bounding box center [295, 85] width 13 height 7
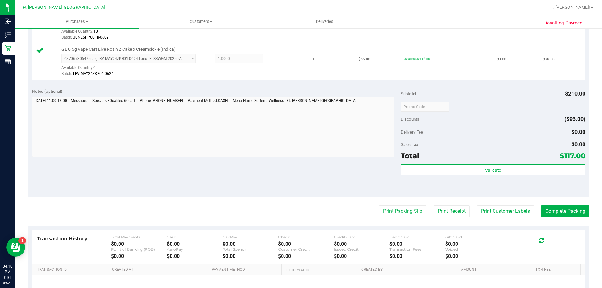
scroll to position [297, 0]
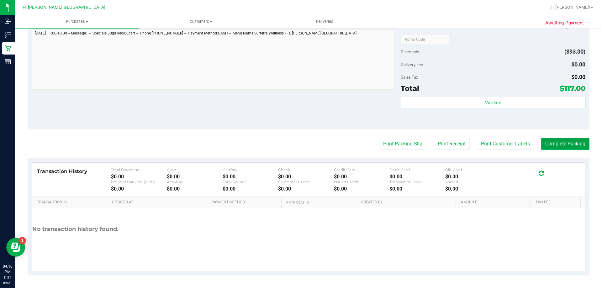
click at [555, 147] on button "Complete Packing" at bounding box center [565, 144] width 48 height 12
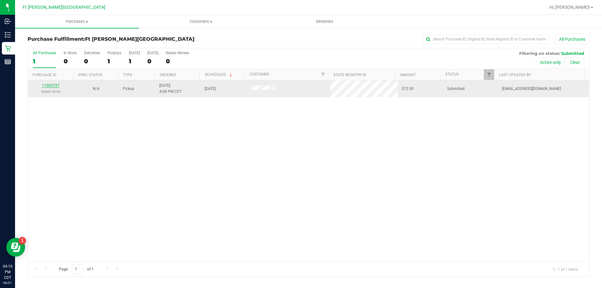
click at [48, 86] on link "11985797" at bounding box center [51, 85] width 18 height 4
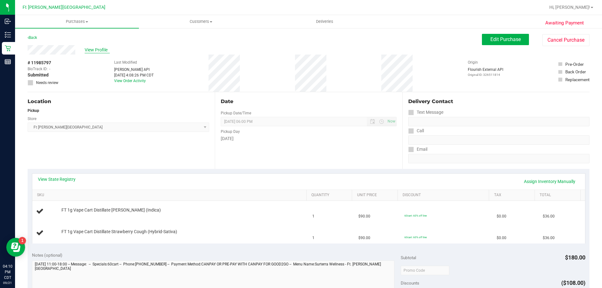
click at [96, 48] on span "View Profile" at bounding box center [97, 50] width 25 height 7
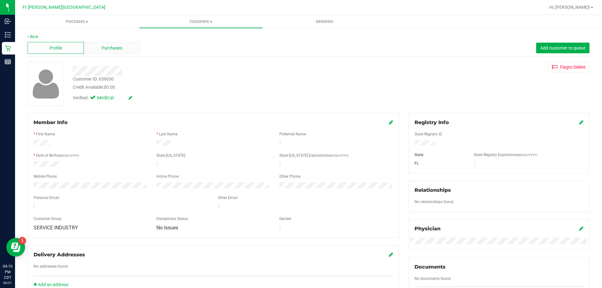
click at [102, 49] on span "Purchases" at bounding box center [112, 48] width 21 height 7
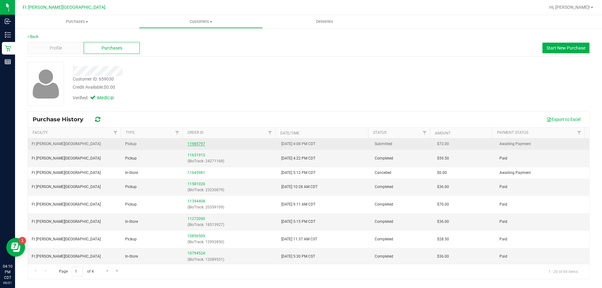
click at [197, 143] on link "11985797" at bounding box center [197, 144] width 18 height 4
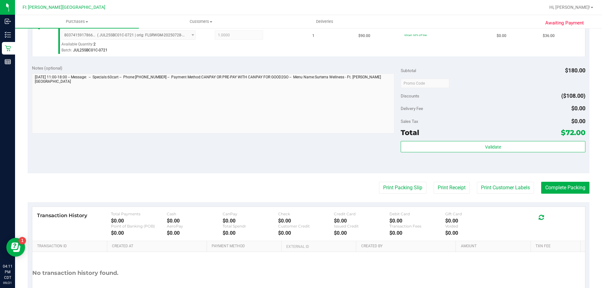
scroll to position [220, 0]
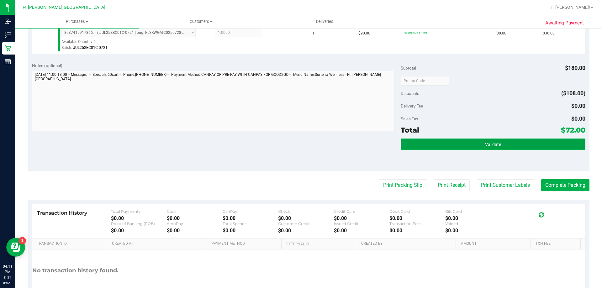
click at [468, 140] on button "Validate" at bounding box center [493, 144] width 184 height 11
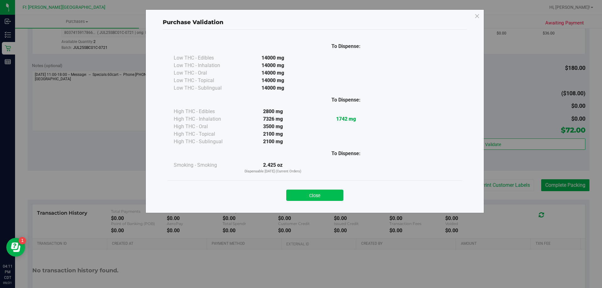
click at [324, 198] on button "Close" at bounding box center [314, 195] width 57 height 11
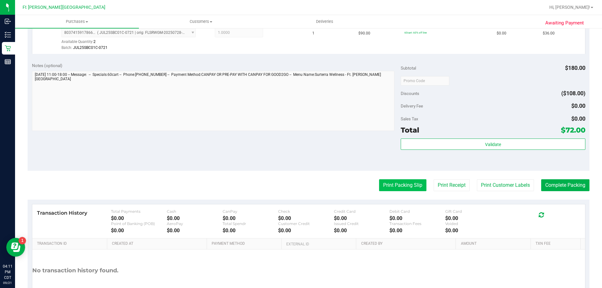
click at [408, 185] on button "Print Packing Slip" at bounding box center [402, 185] width 47 height 12
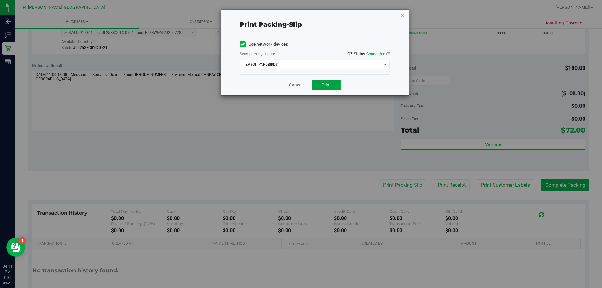
click at [328, 85] on span "Print" at bounding box center [325, 84] width 9 height 5
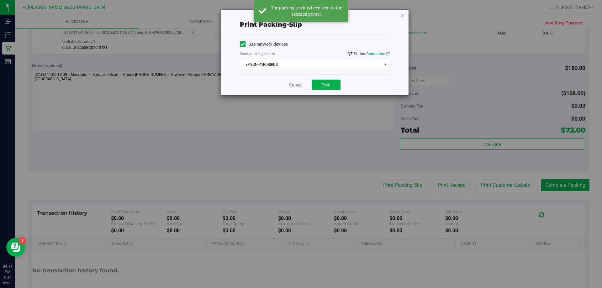
click at [294, 86] on link "Cancel" at bounding box center [295, 85] width 13 height 7
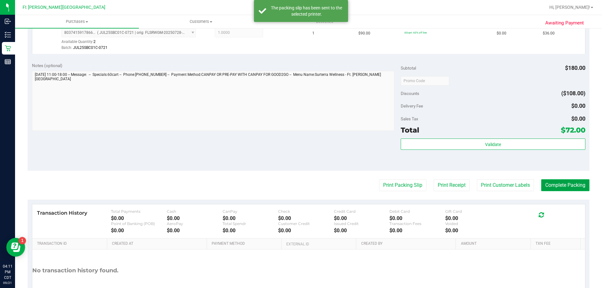
click at [563, 187] on button "Complete Packing" at bounding box center [565, 185] width 48 height 12
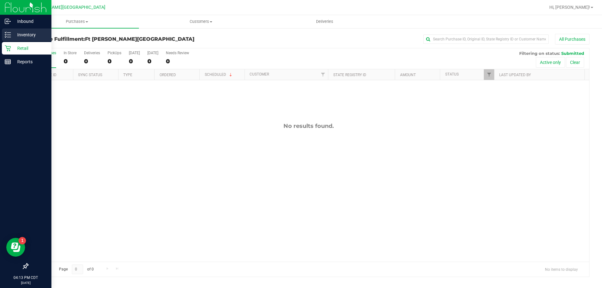
click at [26, 36] on p "Inventory" at bounding box center [30, 35] width 38 height 8
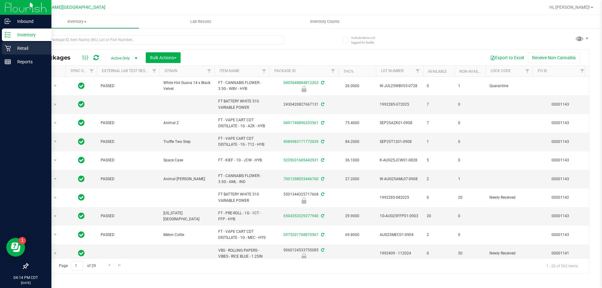
click at [30, 49] on p "Retail" at bounding box center [30, 49] width 38 height 8
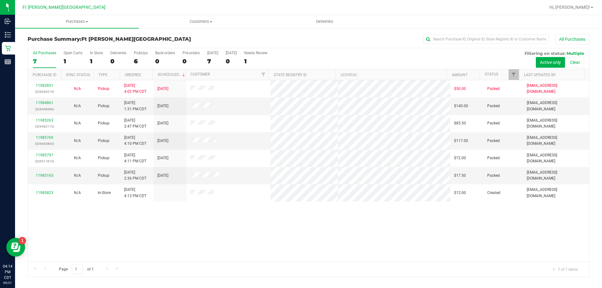
click at [282, 247] on div "11982851 (326266214) N/A Pickup 9/21/2025 4:02 PM CDT 9/21/2025 $50.00 Packed a…" at bounding box center [308, 171] width 561 height 182
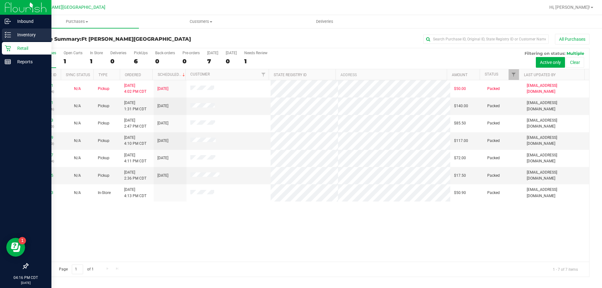
click at [20, 32] on p "Inventory" at bounding box center [30, 35] width 38 height 8
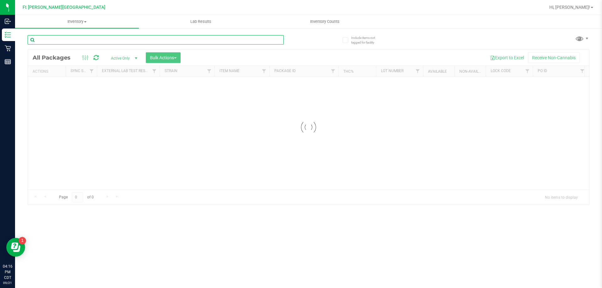
click at [81, 40] on input "text" at bounding box center [156, 39] width 256 height 9
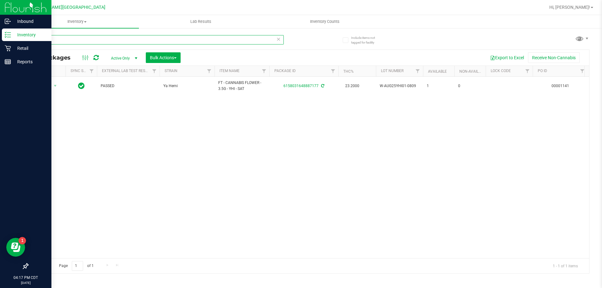
type input "ya"
click at [15, 50] on p "Retail" at bounding box center [30, 49] width 38 height 8
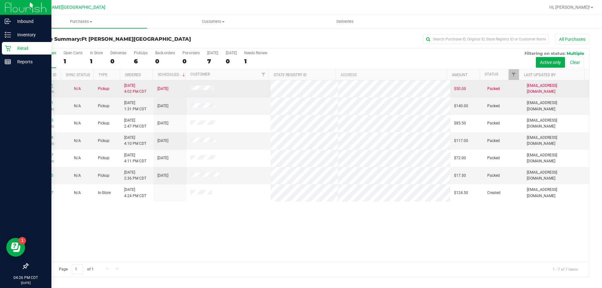
click at [45, 87] on link "11982851" at bounding box center [45, 85] width 18 height 4
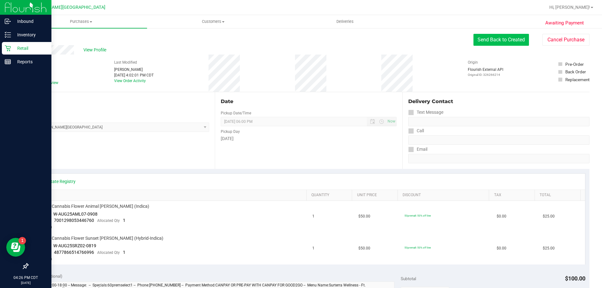
click at [486, 42] on button "Send Back to Created" at bounding box center [502, 40] width 56 height 12
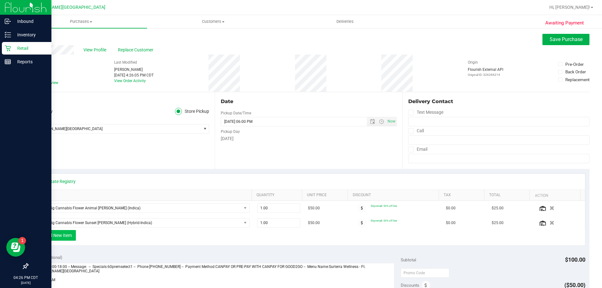
click at [72, 238] on button "+ Add New Item" at bounding box center [56, 235] width 39 height 11
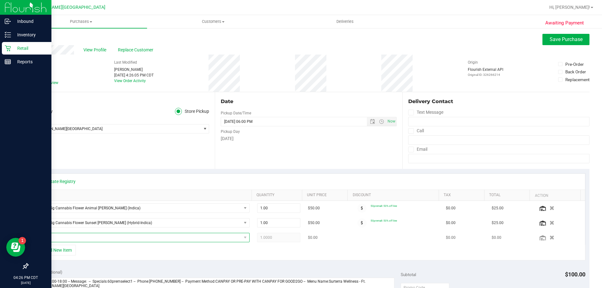
click at [72, 237] on span "NO DATA FOUND" at bounding box center [138, 237] width 205 height 9
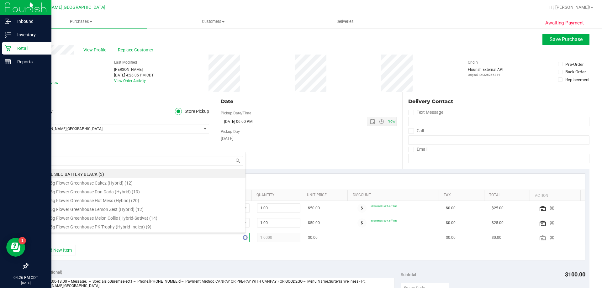
type input "ya"
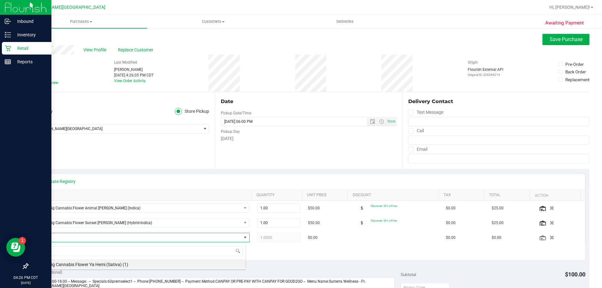
click at [81, 266] on li "FT 3.5g Cannabis Flower Ya Hemi (Sativa) (1)" at bounding box center [140, 263] width 209 height 9
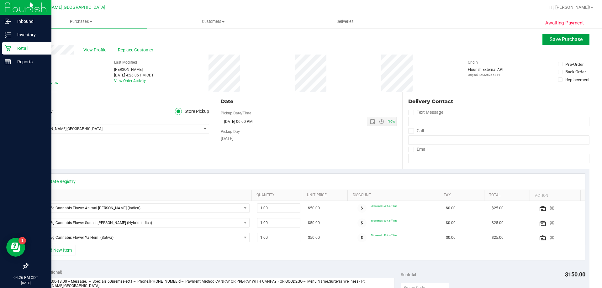
click at [563, 39] on span "Save Purchase" at bounding box center [566, 39] width 33 height 6
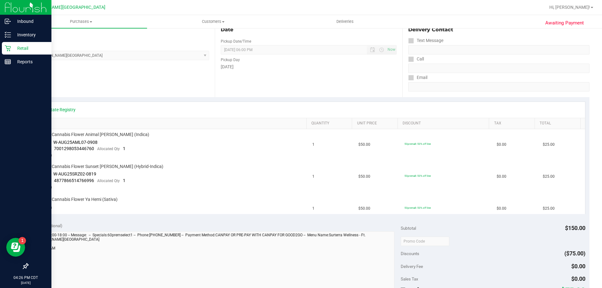
scroll to position [157, 0]
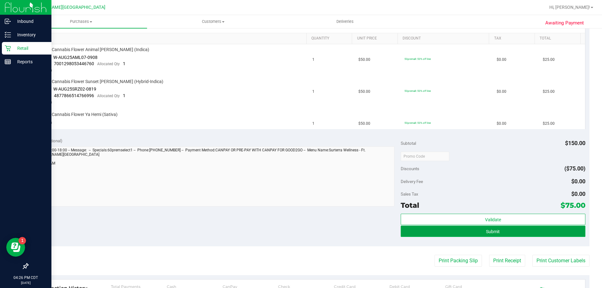
click at [452, 226] on button "Submit" at bounding box center [493, 231] width 184 height 11
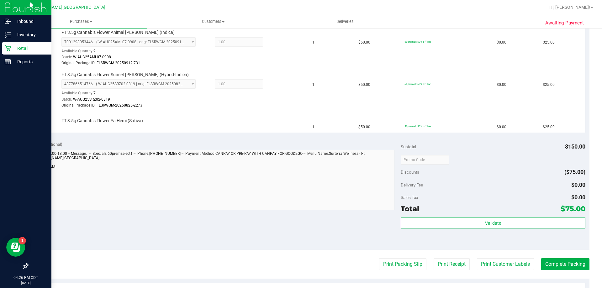
scroll to position [188, 0]
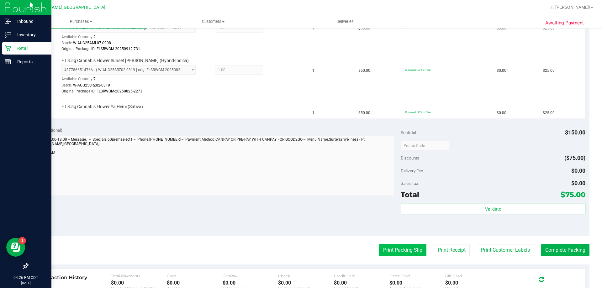
click at [393, 255] on button "Print Packing Slip" at bounding box center [402, 250] width 47 height 12
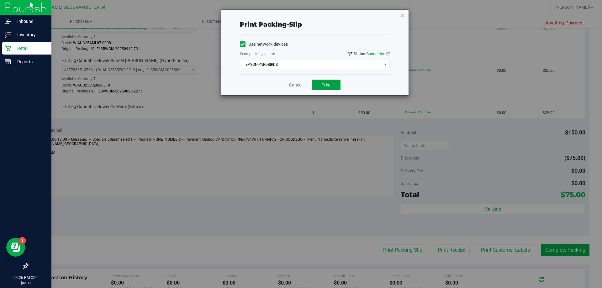
click at [326, 83] on span "Print" at bounding box center [325, 84] width 9 height 5
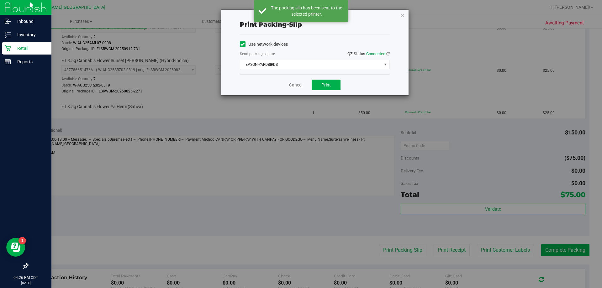
click at [291, 85] on link "Cancel" at bounding box center [295, 85] width 13 height 7
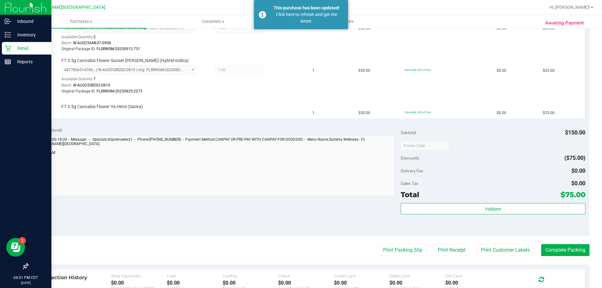
click at [22, 49] on p "Retail" at bounding box center [30, 49] width 38 height 8
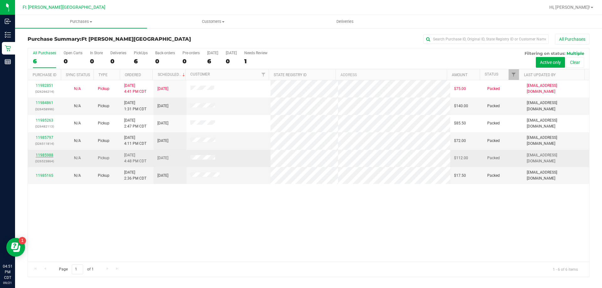
click at [48, 154] on link "11985988" at bounding box center [45, 155] width 18 height 4
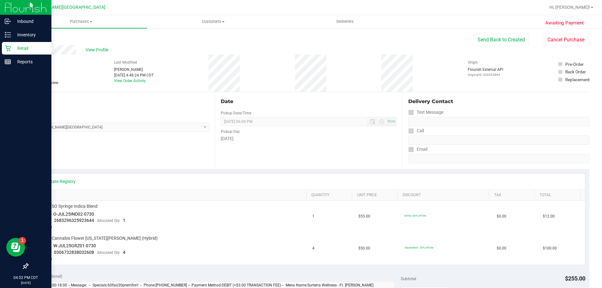
click at [16, 50] on p "Retail" at bounding box center [30, 49] width 38 height 8
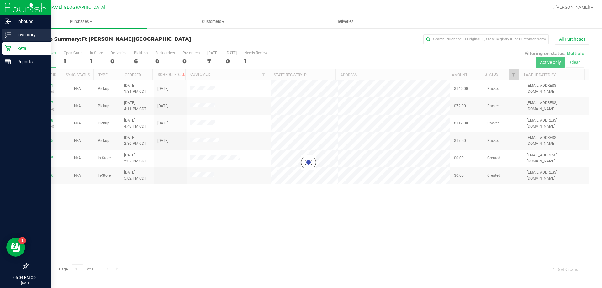
click at [20, 34] on p "Inventory" at bounding box center [30, 35] width 38 height 8
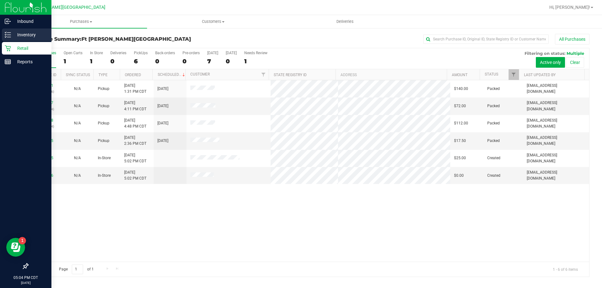
click at [10, 31] on div "Inventory" at bounding box center [27, 35] width 50 height 13
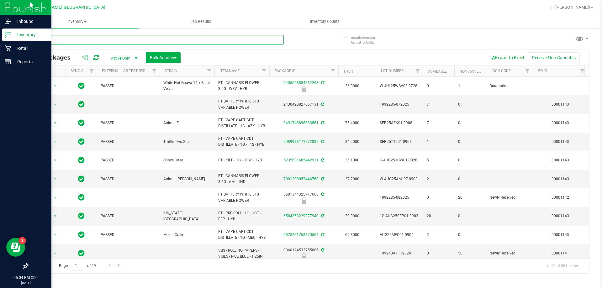
click at [54, 41] on input "text" at bounding box center [156, 39] width 256 height 9
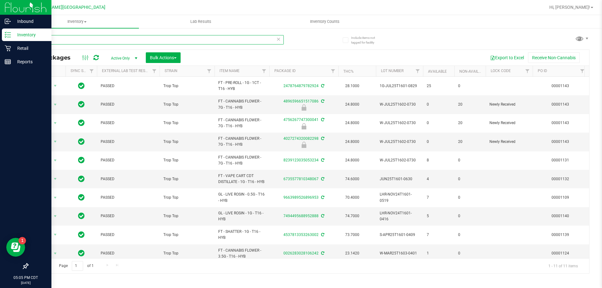
type input "t16"
click at [28, 46] on p "Retail" at bounding box center [30, 49] width 38 height 8
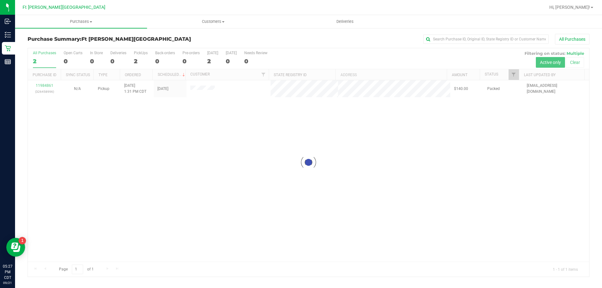
click at [48, 85] on div at bounding box center [308, 162] width 561 height 229
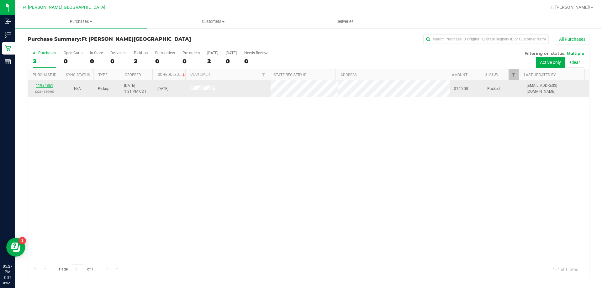
click at [47, 84] on link "11984861" at bounding box center [45, 85] width 18 height 4
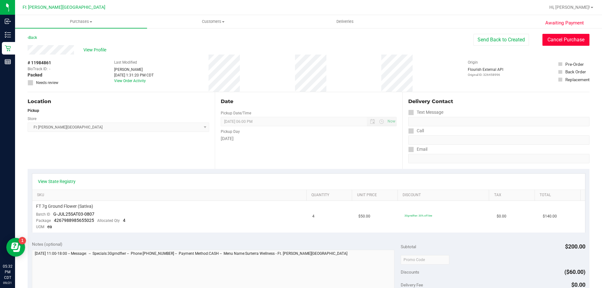
click at [545, 36] on button "Cancel Purchase" at bounding box center [565, 40] width 47 height 12
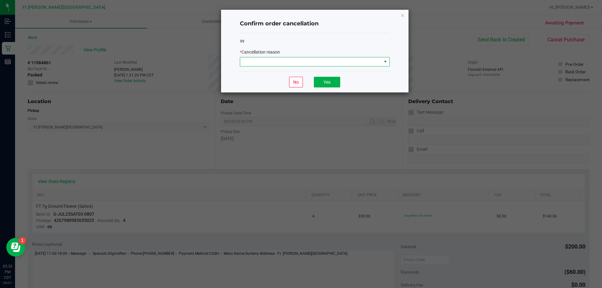
click at [248, 63] on span at bounding box center [310, 61] width 141 height 9
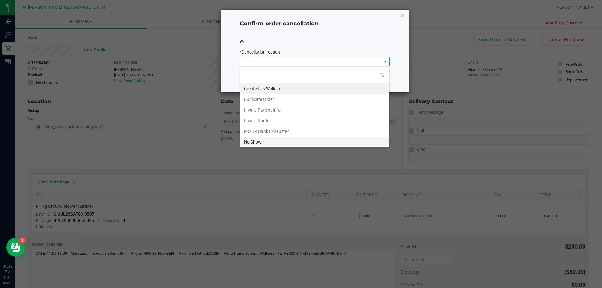
scroll to position [9, 150]
click at [258, 143] on li "No Show" at bounding box center [314, 142] width 149 height 11
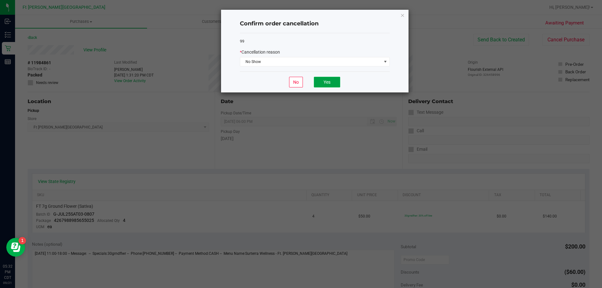
click at [337, 87] on button "Yes" at bounding box center [327, 82] width 26 height 11
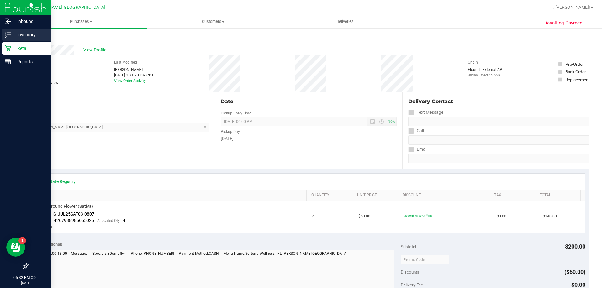
click at [26, 34] on p "Inventory" at bounding box center [30, 35] width 38 height 8
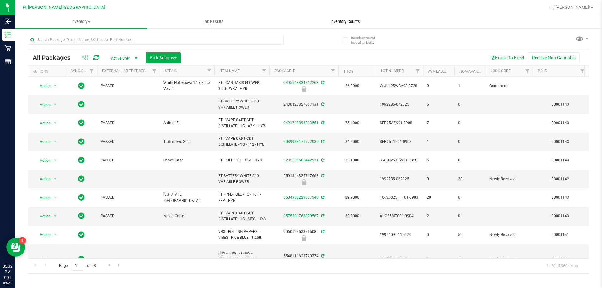
click at [348, 20] on span "Inventory Counts" at bounding box center [345, 22] width 46 height 6
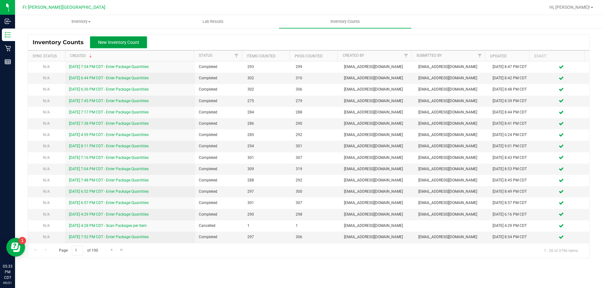
click at [130, 41] on span "New Inventory Count" at bounding box center [118, 42] width 41 height 5
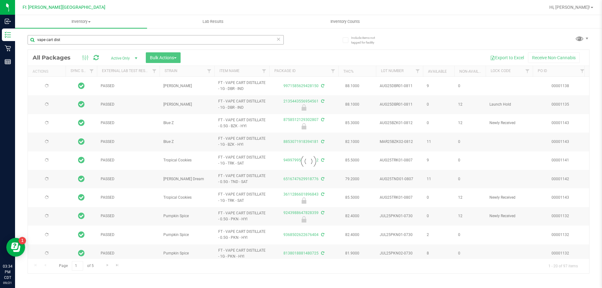
click at [106, 31] on div "vape cart dist" at bounding box center [168, 39] width 281 height 20
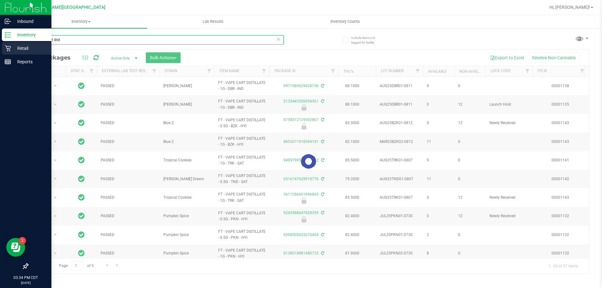
click at [0, 47] on div "Inbound Inventory Retail Reports 03:34 PM CDT 09/21/2025 09/21 Ft Walton Beach …" at bounding box center [301, 144] width 602 height 288
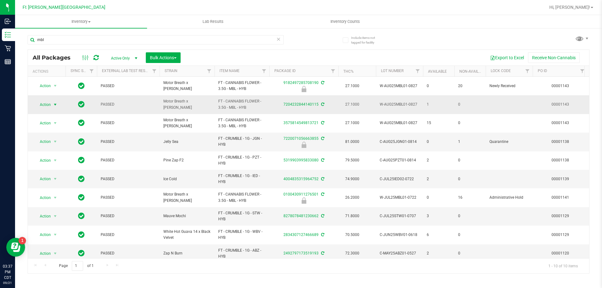
click at [53, 103] on span "select" at bounding box center [55, 104] width 5 height 5
click at [55, 169] on li "Print package label" at bounding box center [58, 170] width 49 height 9
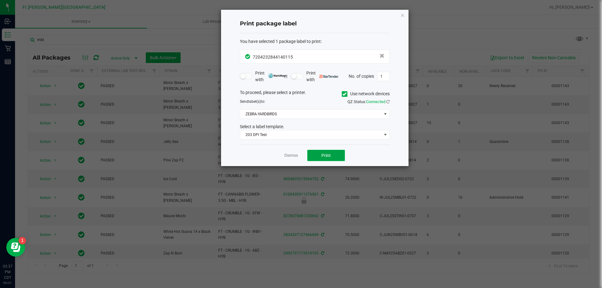
click at [328, 153] on span "Print" at bounding box center [325, 155] width 9 height 5
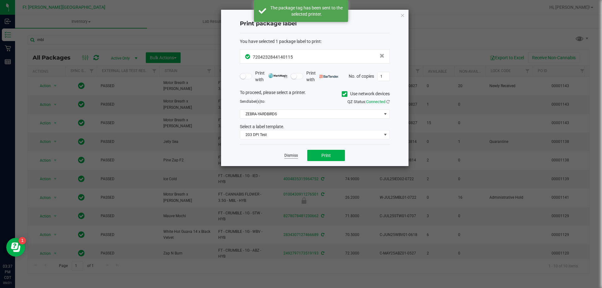
click at [294, 156] on link "Dismiss" at bounding box center [290, 155] width 13 height 5
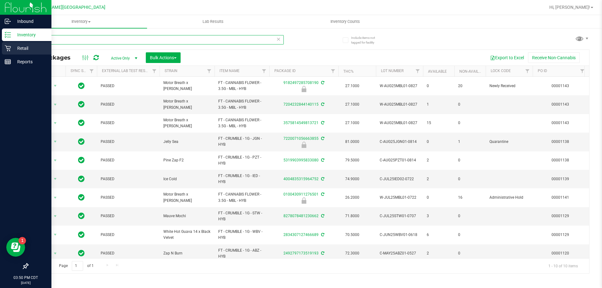
drag, startPoint x: 55, startPoint y: 39, endPoint x: 1, endPoint y: 51, distance: 55.5
click at [0, 41] on div "Inbound Inventory Retail Reports 03:50 PM CDT 09/21/2025 09/21 Ft Walton Beach …" at bounding box center [301, 144] width 602 height 288
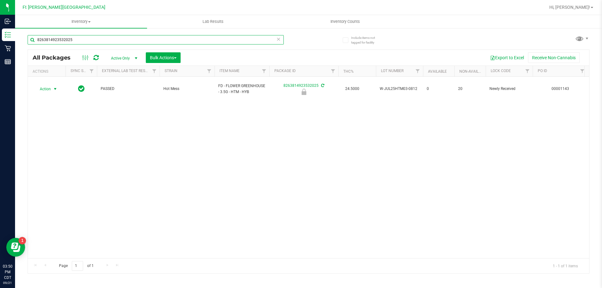
type input "8263814923532025"
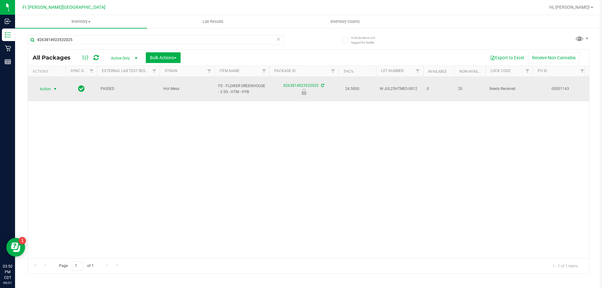
click at [53, 87] on span "select" at bounding box center [55, 89] width 5 height 5
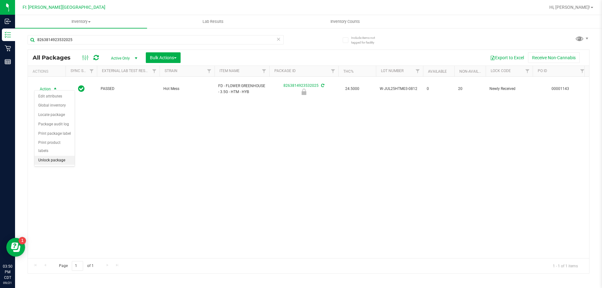
click at [56, 156] on li "Unlock package" at bounding box center [54, 160] width 40 height 9
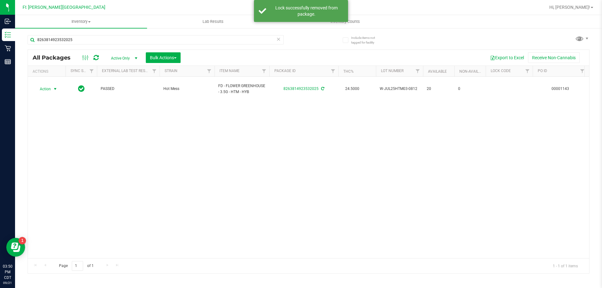
click at [50, 88] on span "Action" at bounding box center [42, 89] width 17 height 9
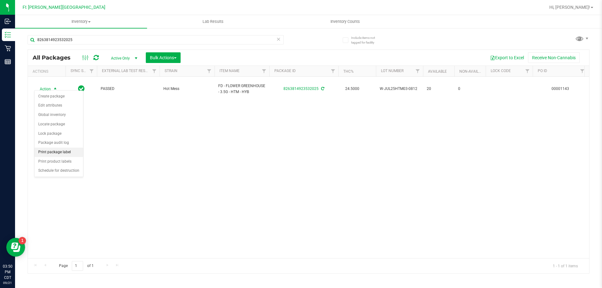
click at [62, 152] on li "Print package label" at bounding box center [58, 152] width 49 height 9
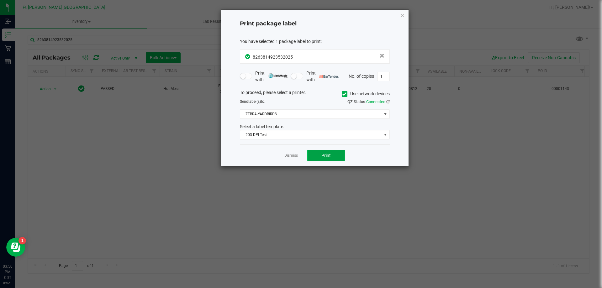
click at [325, 158] on span "Print" at bounding box center [325, 155] width 9 height 5
click at [294, 150] on div "Dismiss Print" at bounding box center [315, 156] width 150 height 22
click at [294, 155] on link "Dismiss" at bounding box center [290, 155] width 13 height 5
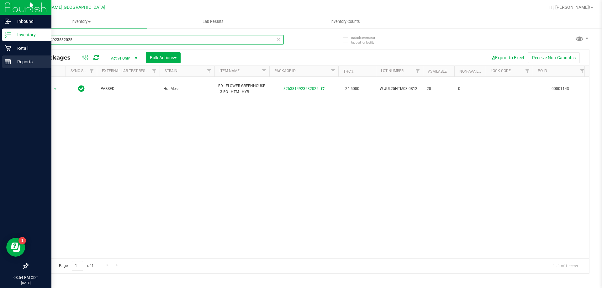
drag, startPoint x: 85, startPoint y: 39, endPoint x: 0, endPoint y: 63, distance: 88.6
click at [0, 63] on div "Inbound Inventory Retail Reports 03:54 PM CDT 09/21/2025 09/21 Ft Walton Beach …" at bounding box center [301, 144] width 602 height 288
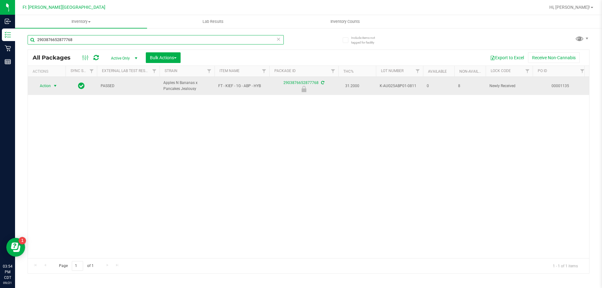
type input "2903876652877768"
click at [53, 86] on span "select" at bounding box center [55, 85] width 5 height 5
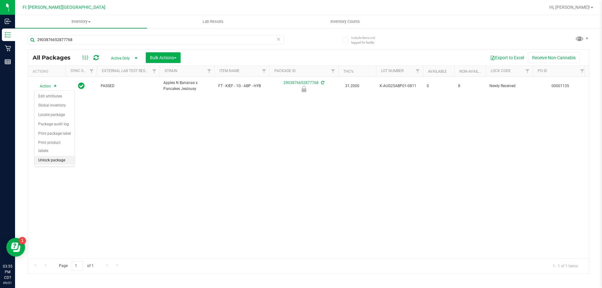
click at [59, 156] on li "Unlock package" at bounding box center [54, 160] width 40 height 9
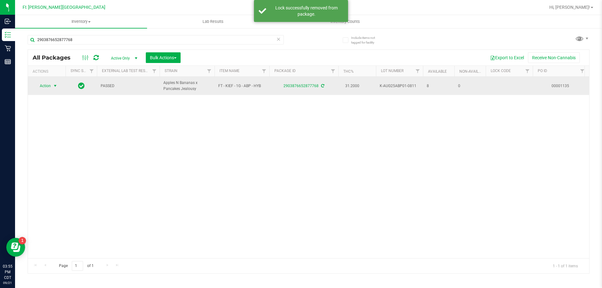
click at [50, 86] on span "Action" at bounding box center [42, 86] width 17 height 9
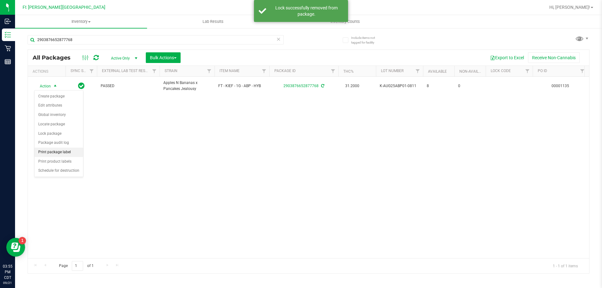
click at [65, 151] on li "Print package label" at bounding box center [58, 152] width 49 height 9
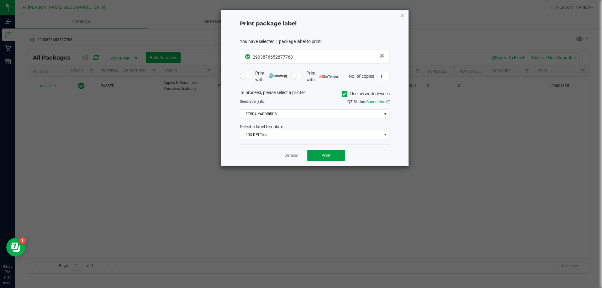
click at [340, 161] on button "Print" at bounding box center [326, 155] width 38 height 11
click at [338, 159] on button "Print" at bounding box center [326, 155] width 38 height 11
click at [294, 155] on link "Dismiss" at bounding box center [290, 155] width 13 height 5
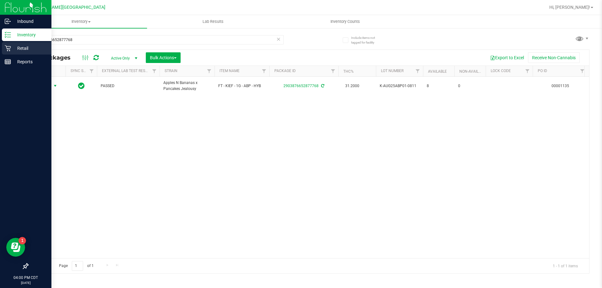
click at [13, 43] on div "Retail" at bounding box center [27, 48] width 50 height 13
click at [25, 46] on p "Retail" at bounding box center [30, 49] width 38 height 8
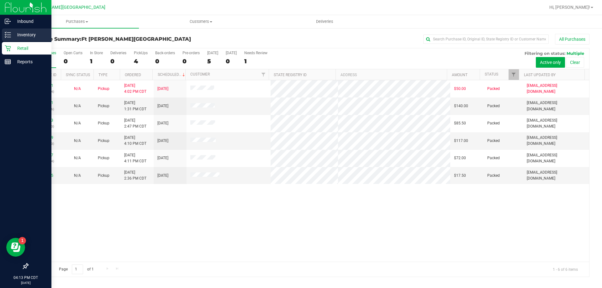
click at [24, 33] on p "Inventory" at bounding box center [30, 35] width 38 height 8
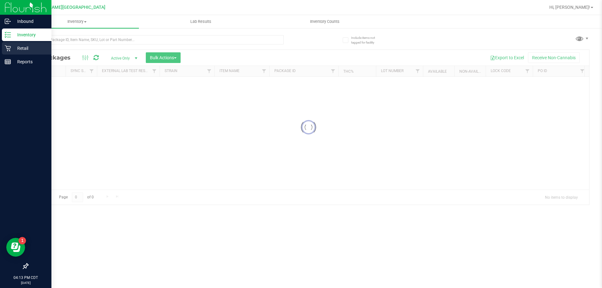
click at [29, 48] on p "Retail" at bounding box center [30, 49] width 38 height 8
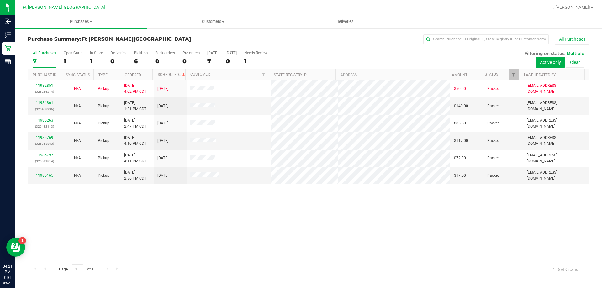
click at [354, 214] on div "11982851 (326266214) N/A Pickup 9/21/2025 4:02 PM CDT 9/21/2025 $50.00 Packed a…" at bounding box center [308, 171] width 561 height 182
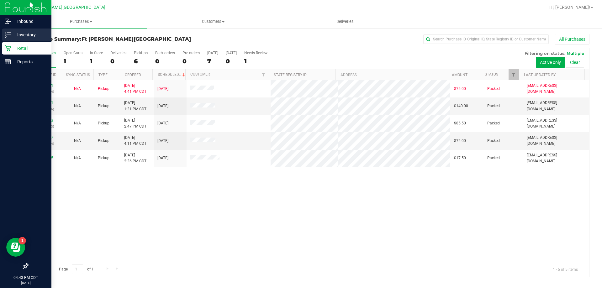
click at [16, 35] on p "Inventory" at bounding box center [30, 35] width 38 height 8
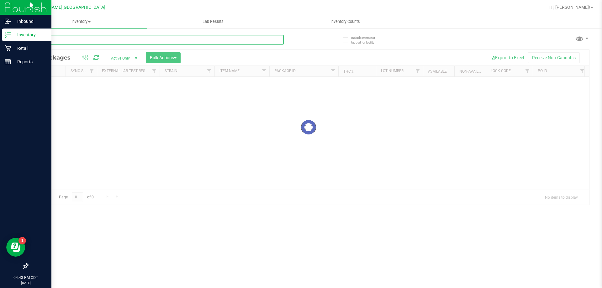
click at [94, 40] on input "text" at bounding box center [156, 39] width 256 height 9
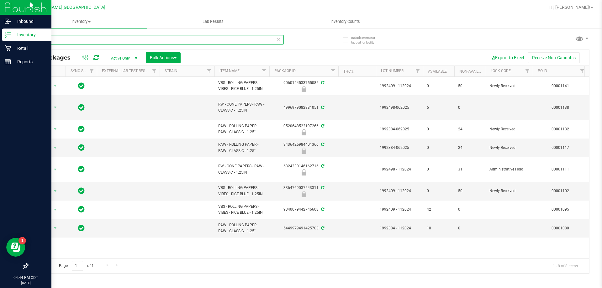
type input "paper"
